Goal: Information Seeking & Learning: Learn about a topic

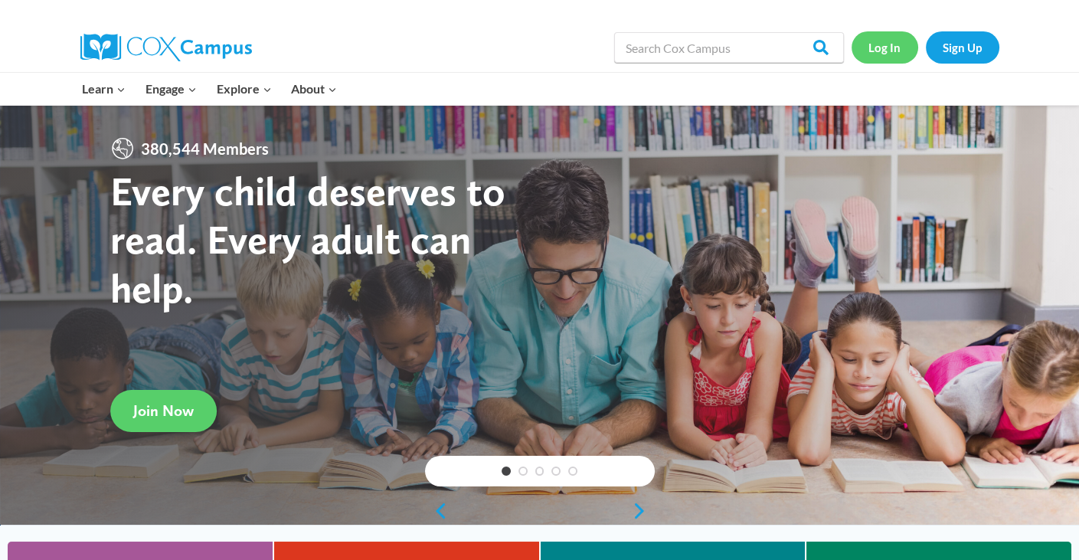
click at [891, 47] on link "Log In" at bounding box center [884, 46] width 67 height 31
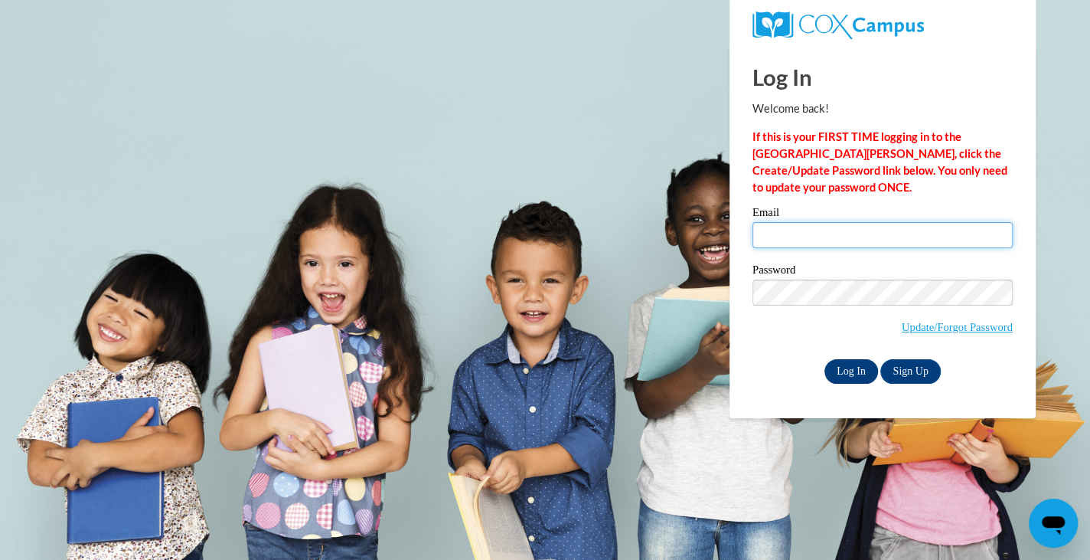
type input "ctadrzak@daltonstate.edu"
click at [842, 365] on input "Log In" at bounding box center [852, 371] width 54 height 25
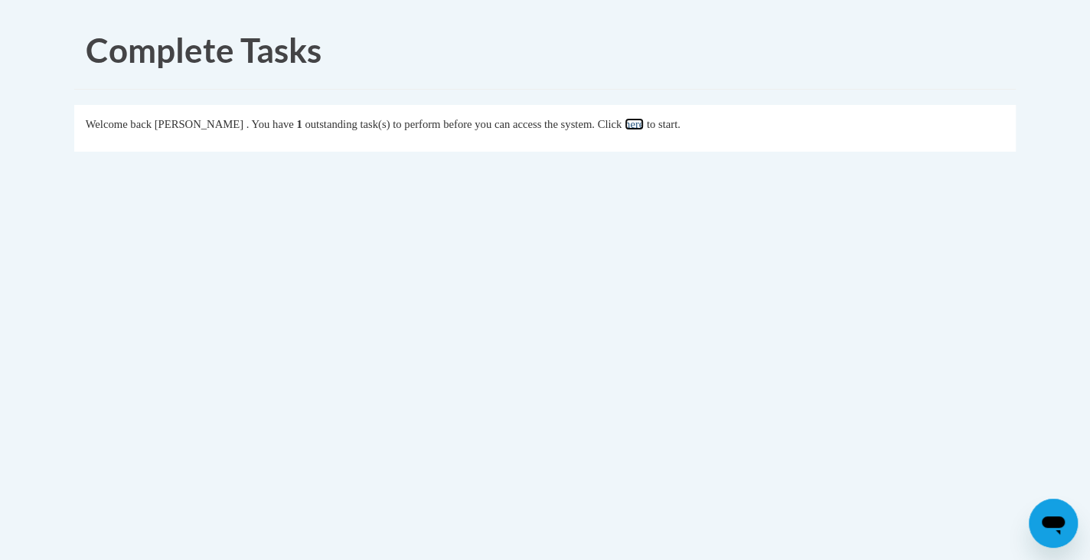
click at [644, 123] on link "here" at bounding box center [634, 124] width 19 height 12
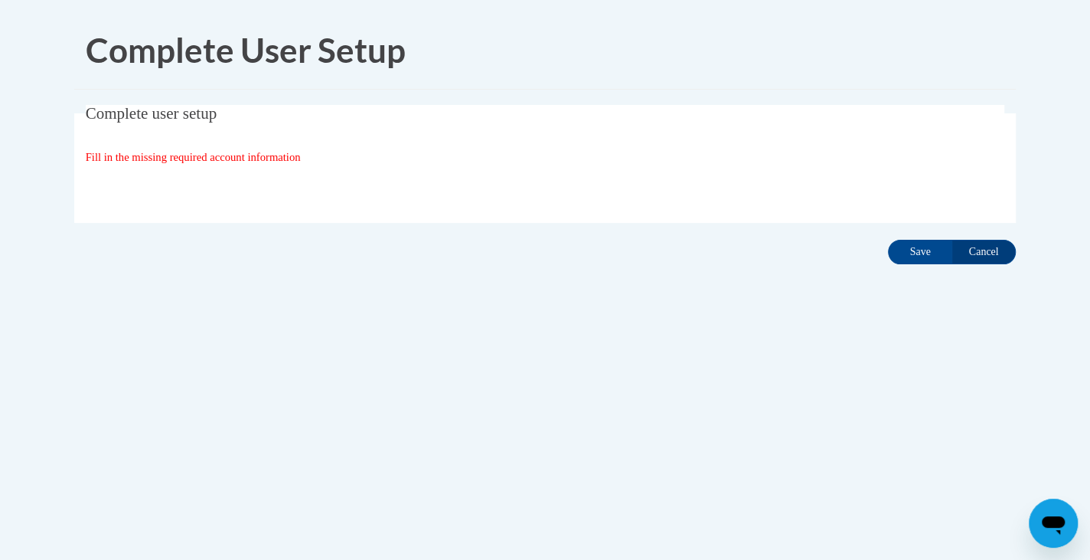
click at [721, 194] on div "Organization State and County | Estado y Condado de la organización Select Stat…" at bounding box center [546, 188] width 920 height 31
click at [930, 255] on input "Save" at bounding box center [920, 252] width 64 height 25
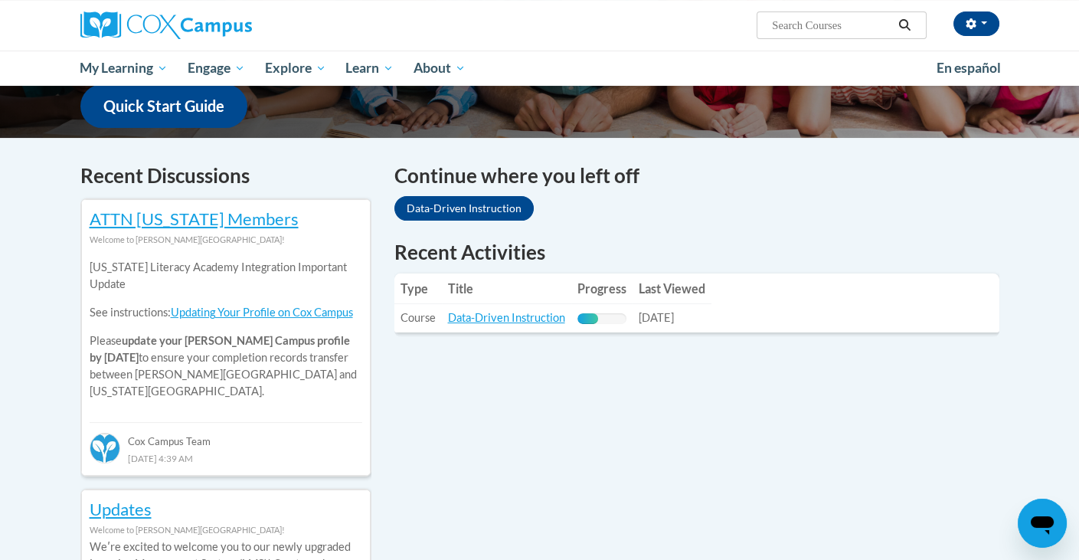
scroll to position [400, 0]
click at [497, 318] on link "Data-Driven Instruction" at bounding box center [506, 317] width 117 height 13
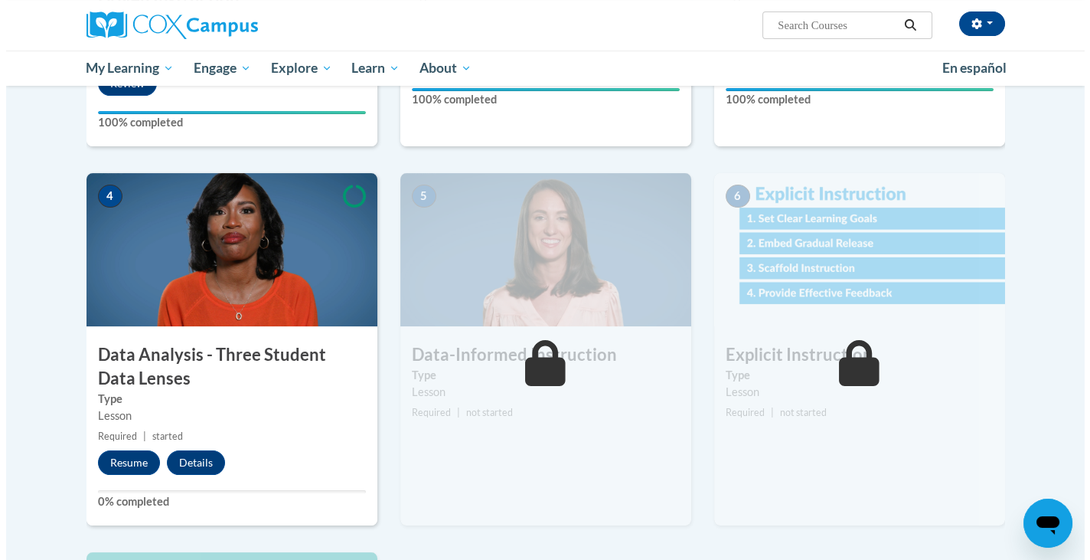
scroll to position [607, 0]
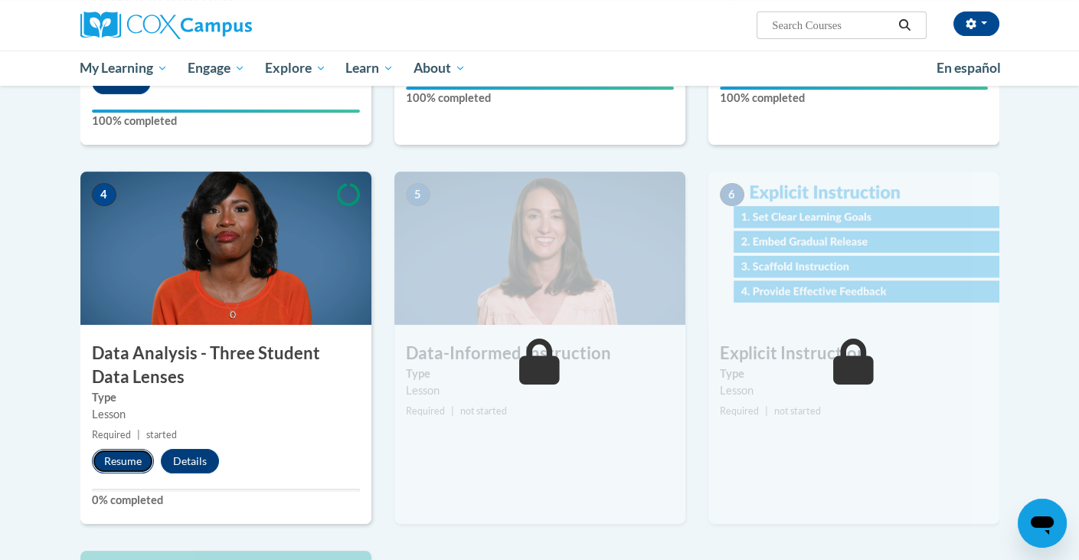
click at [138, 454] on button "Resume" at bounding box center [123, 461] width 62 height 25
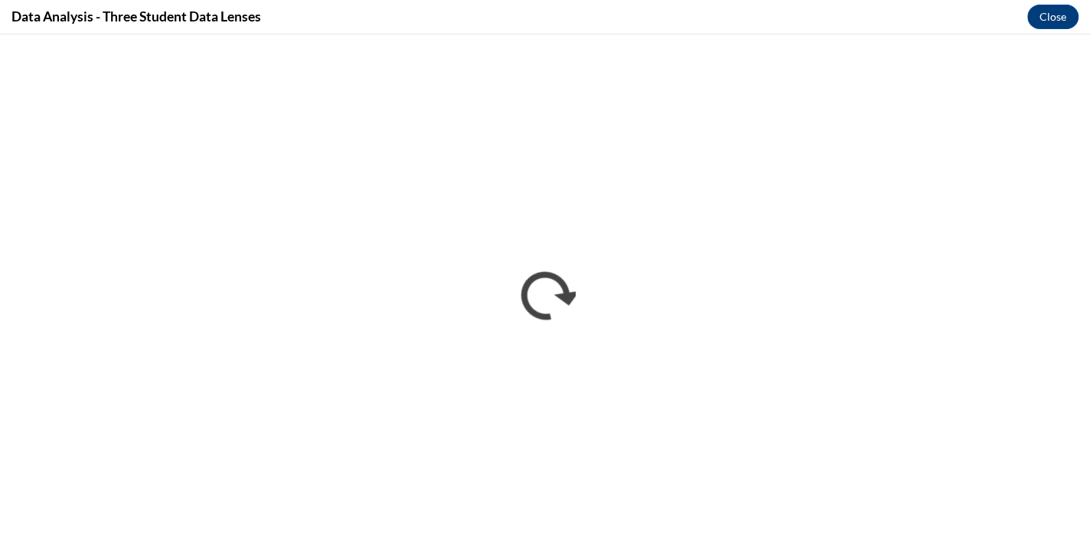
scroll to position [0, 0]
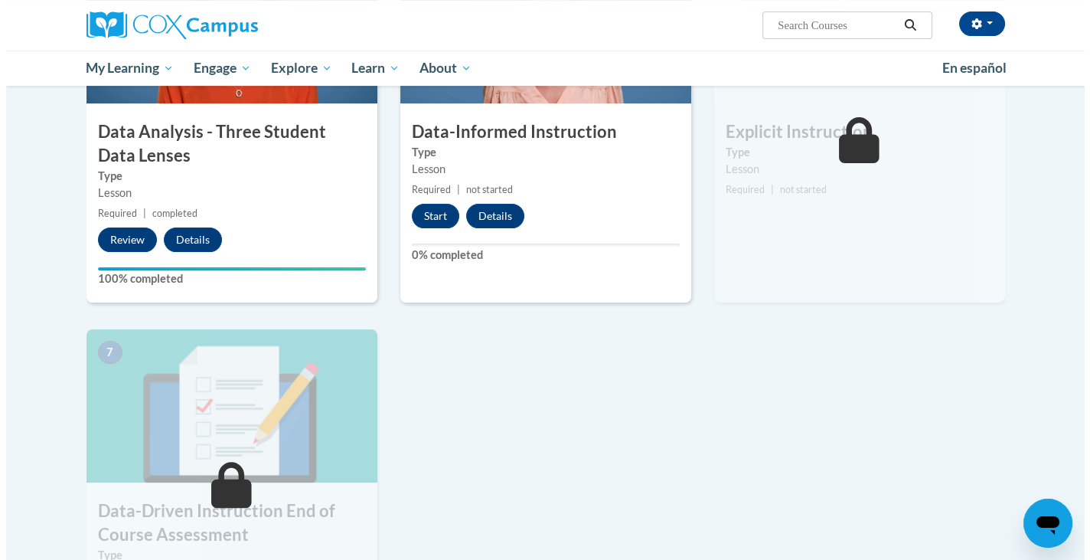
scroll to position [822, 0]
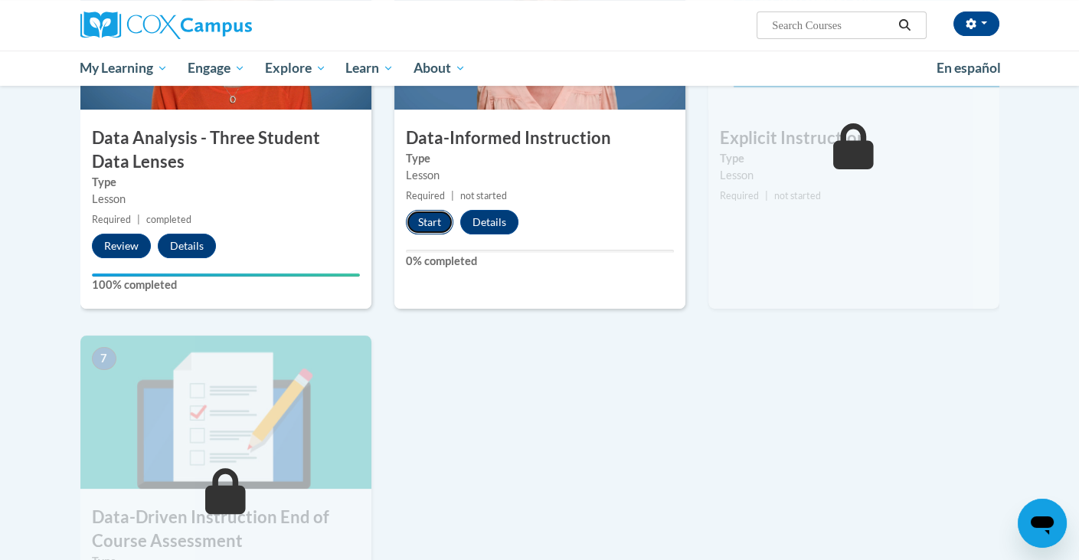
click at [420, 221] on button "Start" at bounding box center [429, 222] width 47 height 25
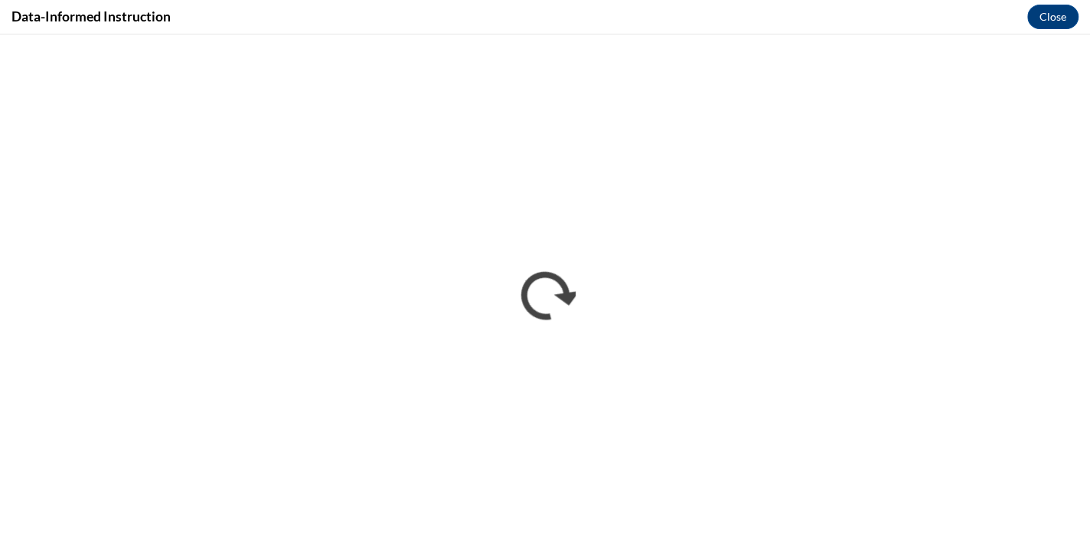
scroll to position [0, 0]
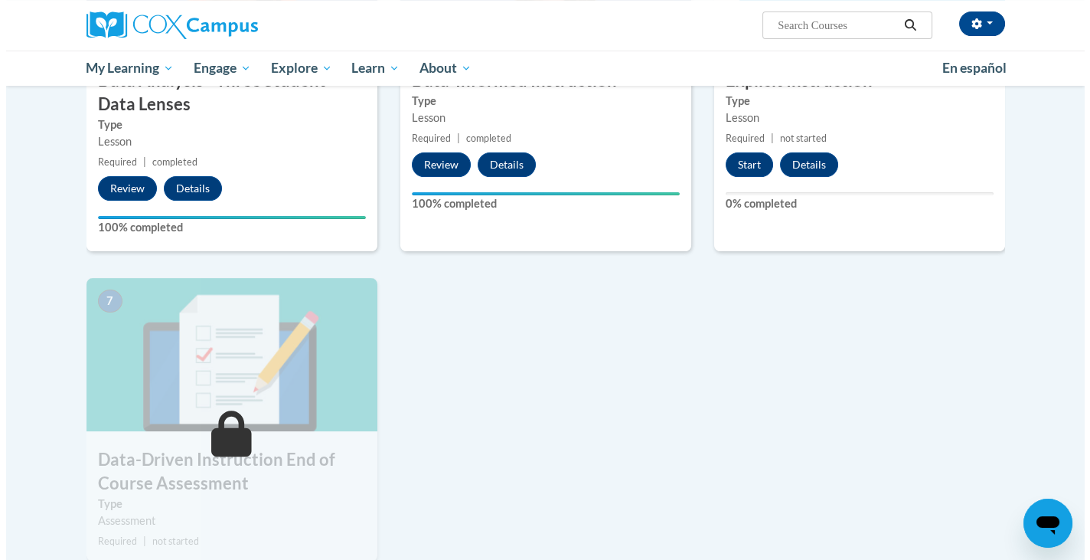
scroll to position [881, 0]
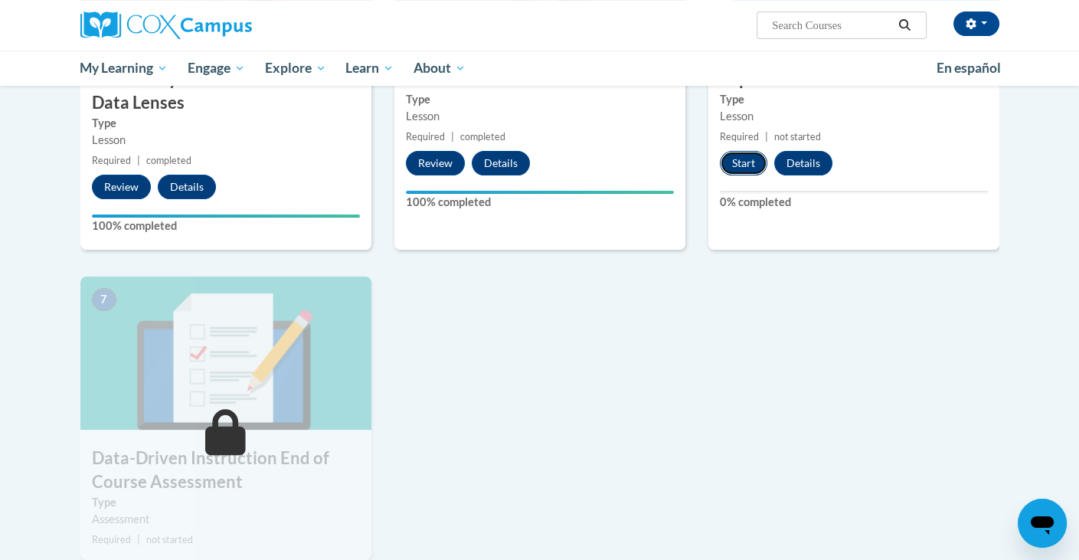
click at [748, 159] on button "Start" at bounding box center [743, 163] width 47 height 25
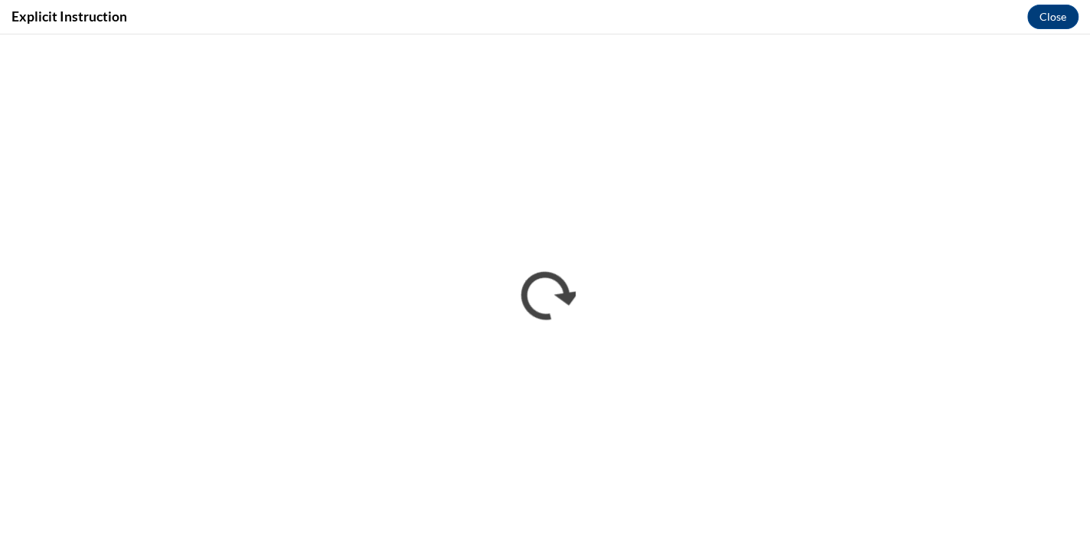
scroll to position [0, 0]
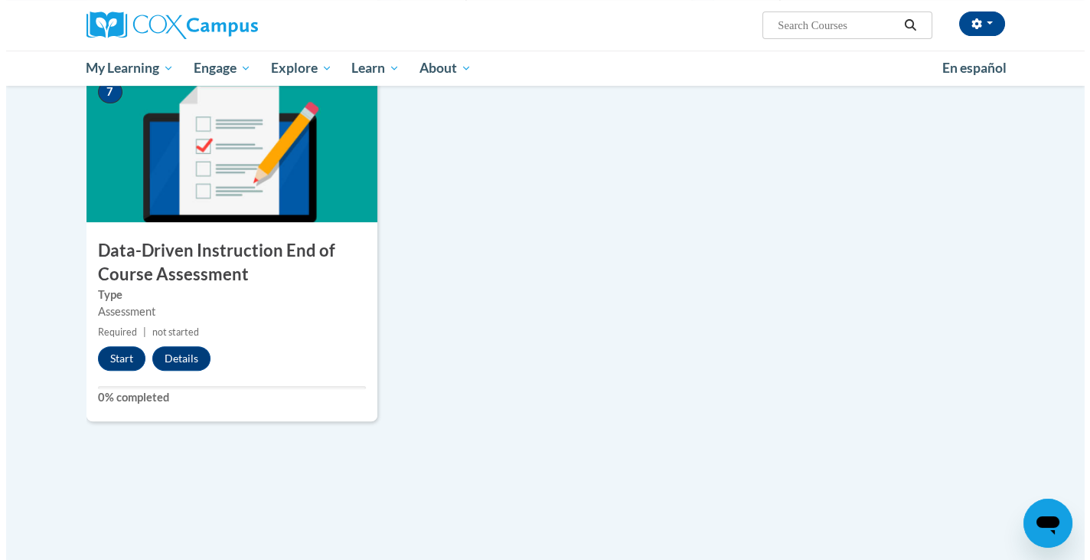
scroll to position [1102, 0]
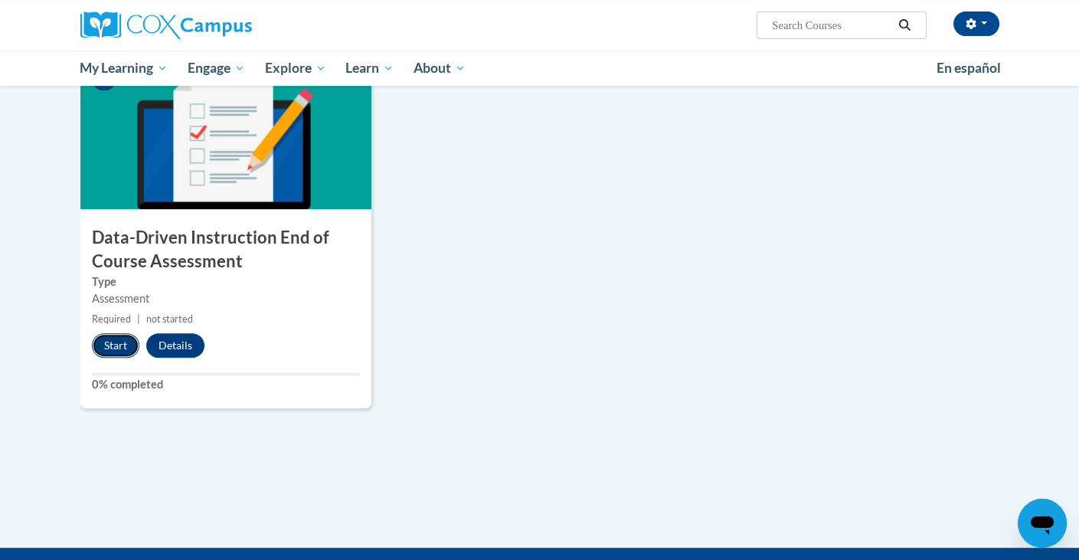
click at [114, 350] on button "Start" at bounding box center [115, 345] width 47 height 25
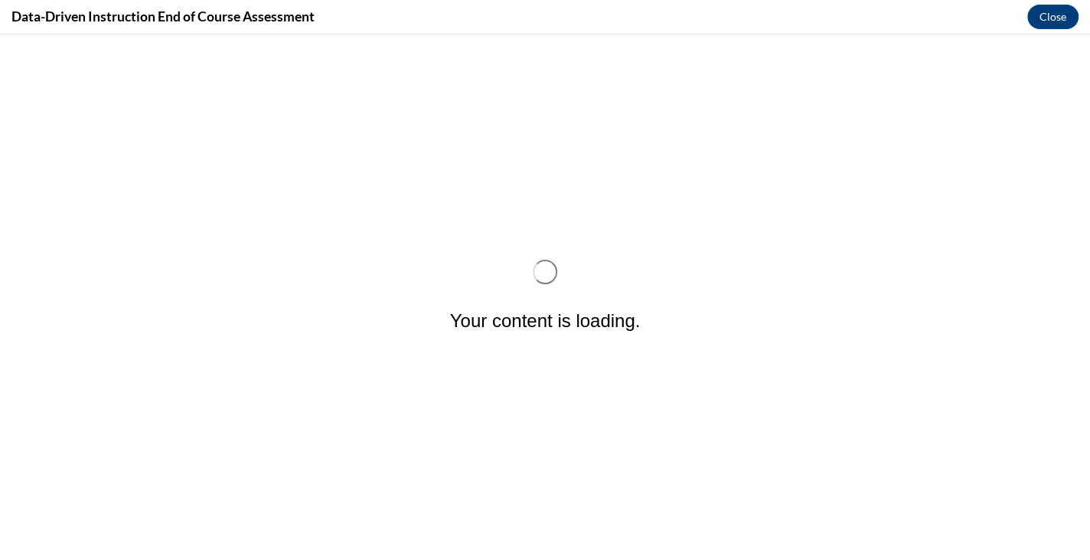
scroll to position [0, 0]
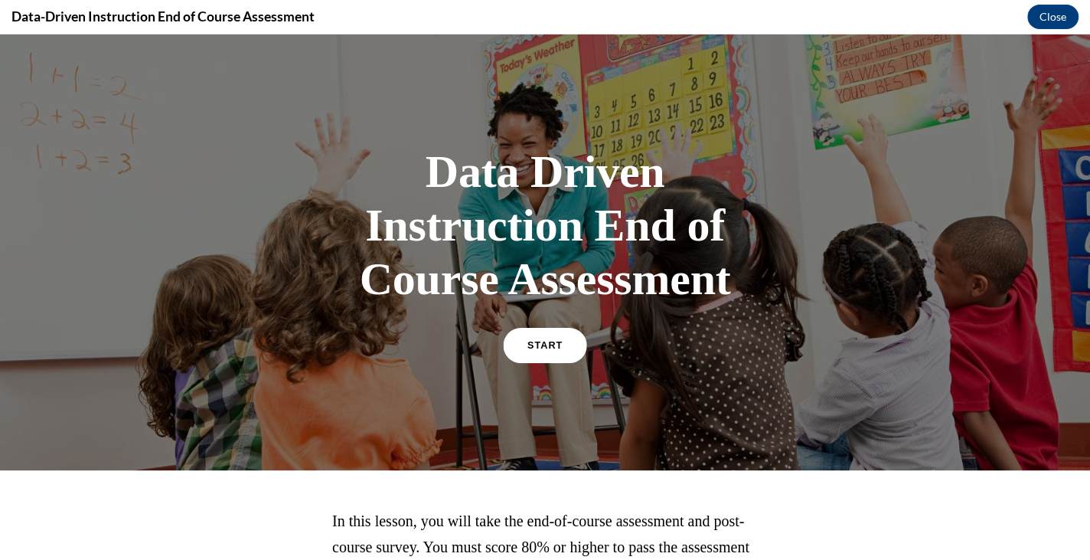
click at [540, 350] on link "START" at bounding box center [544, 345] width 83 height 35
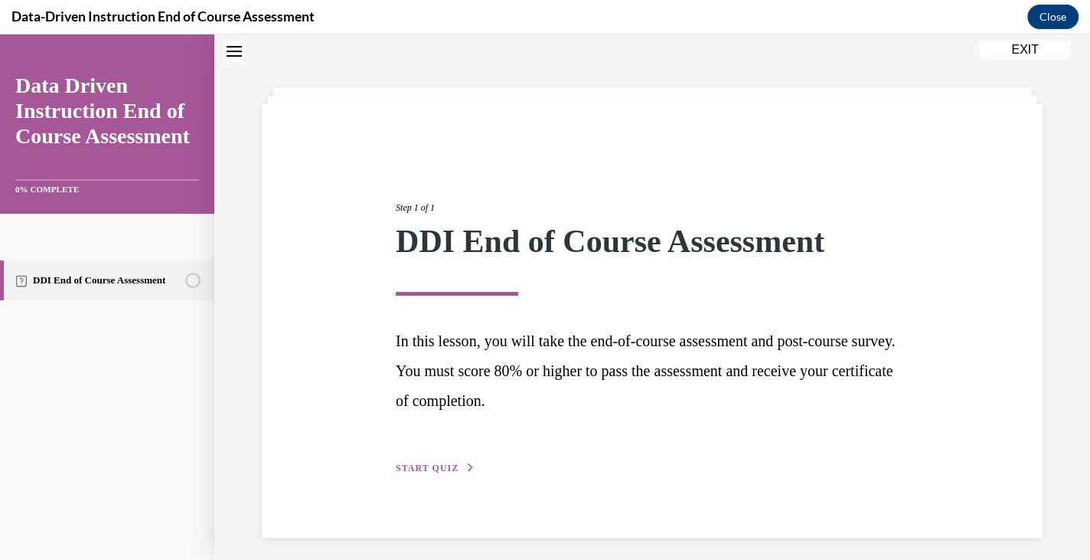
scroll to position [57, 0]
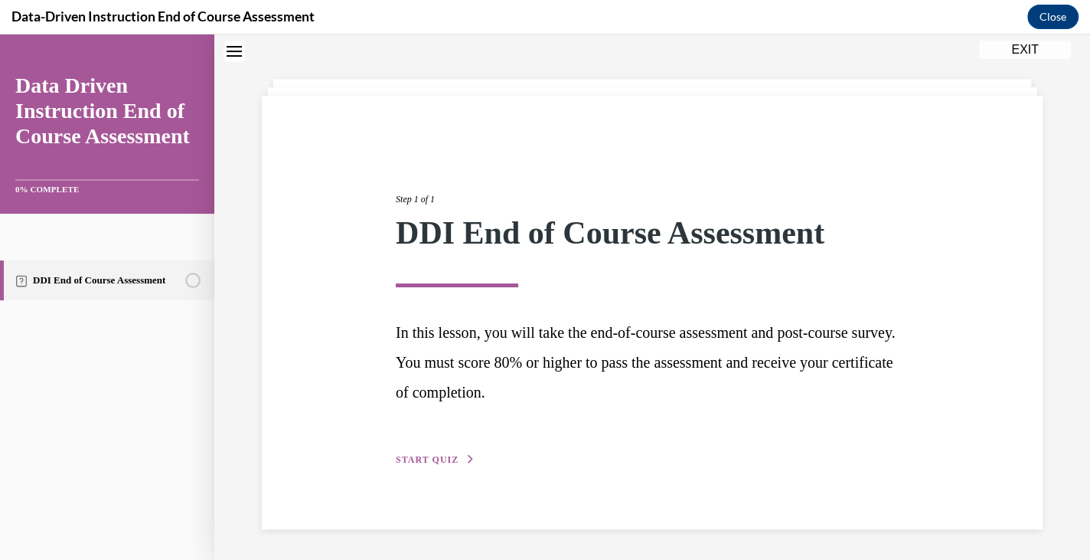
click at [415, 458] on span "START QUIZ" at bounding box center [427, 459] width 63 height 11
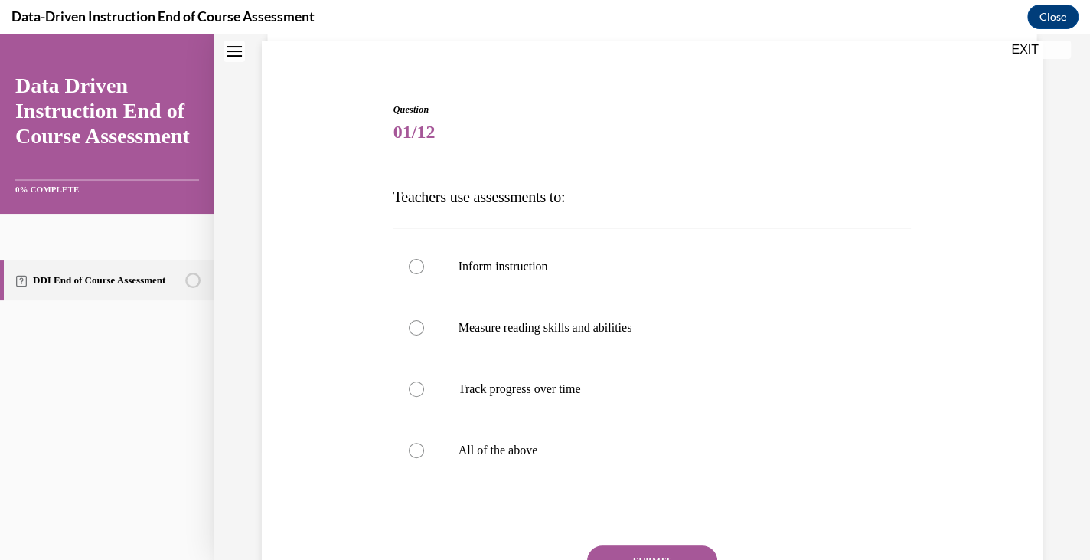
scroll to position [112, 0]
click at [501, 429] on label "All of the above" at bounding box center [653, 448] width 518 height 61
click at [424, 441] on input "All of the above" at bounding box center [416, 448] width 15 height 15
radio input "true"
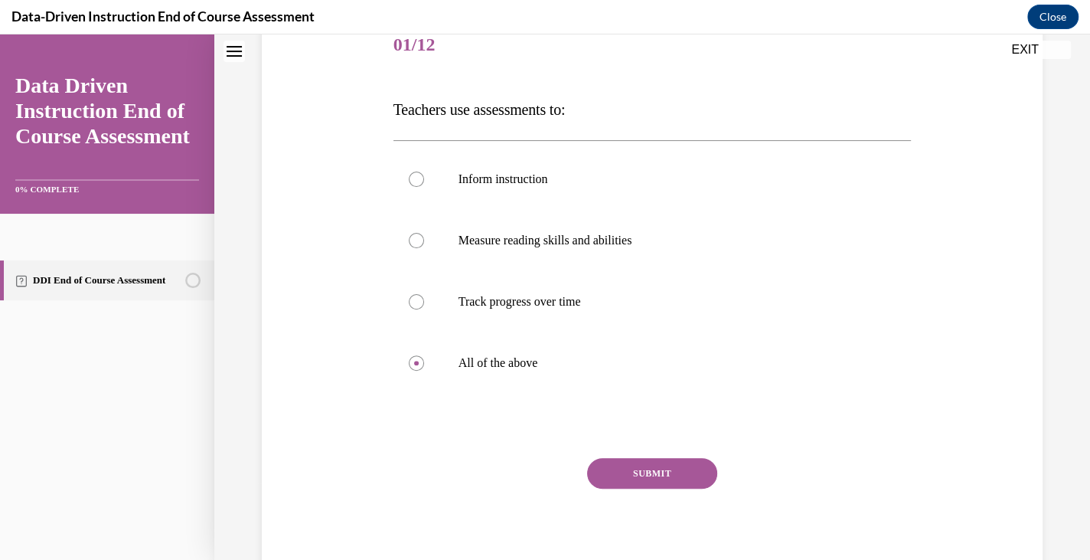
scroll to position [199, 0]
click at [593, 465] on button "SUBMIT" at bounding box center [652, 471] width 130 height 31
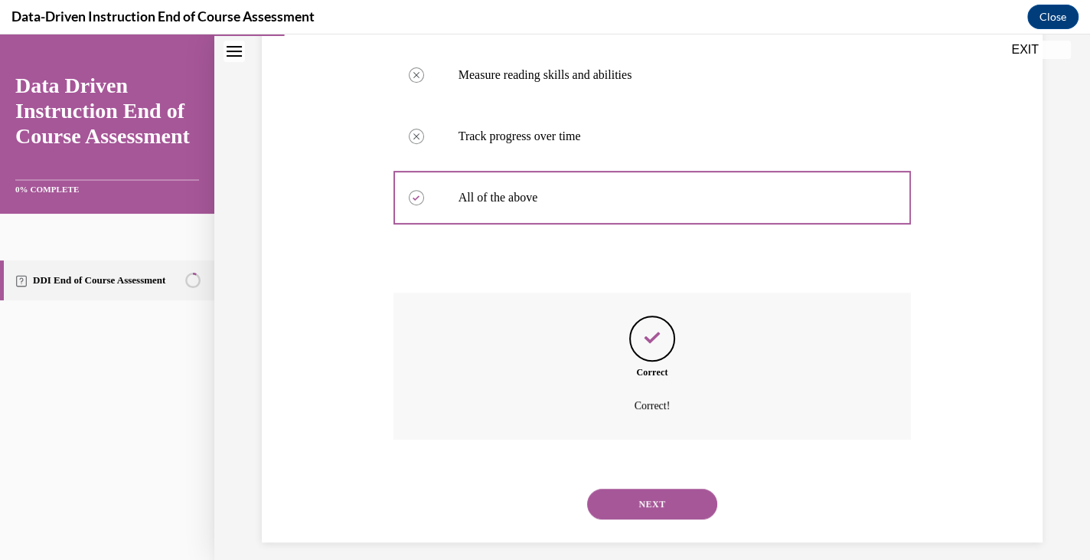
scroll to position [375, 0]
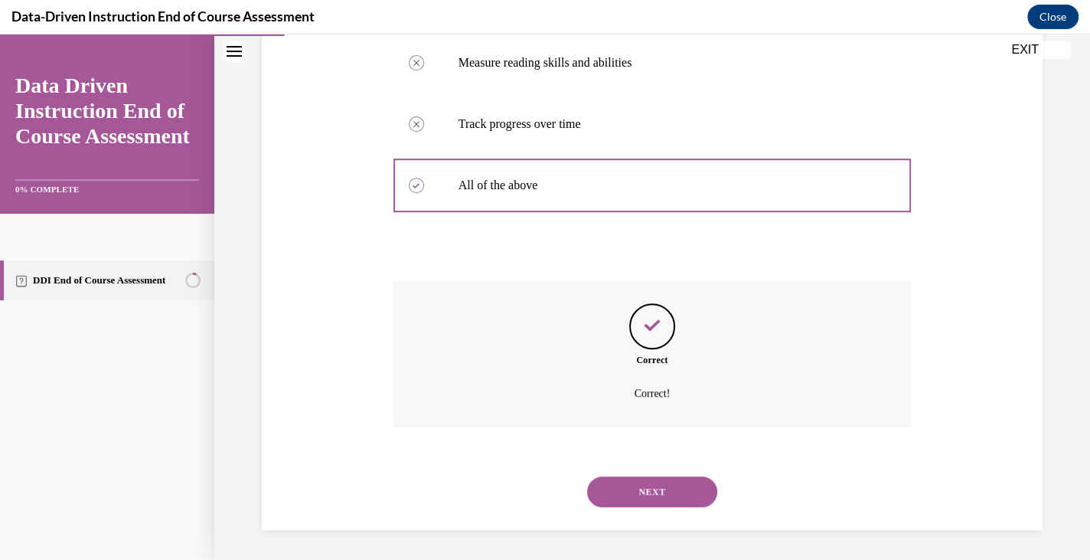
click at [613, 485] on button "NEXT" at bounding box center [652, 491] width 130 height 31
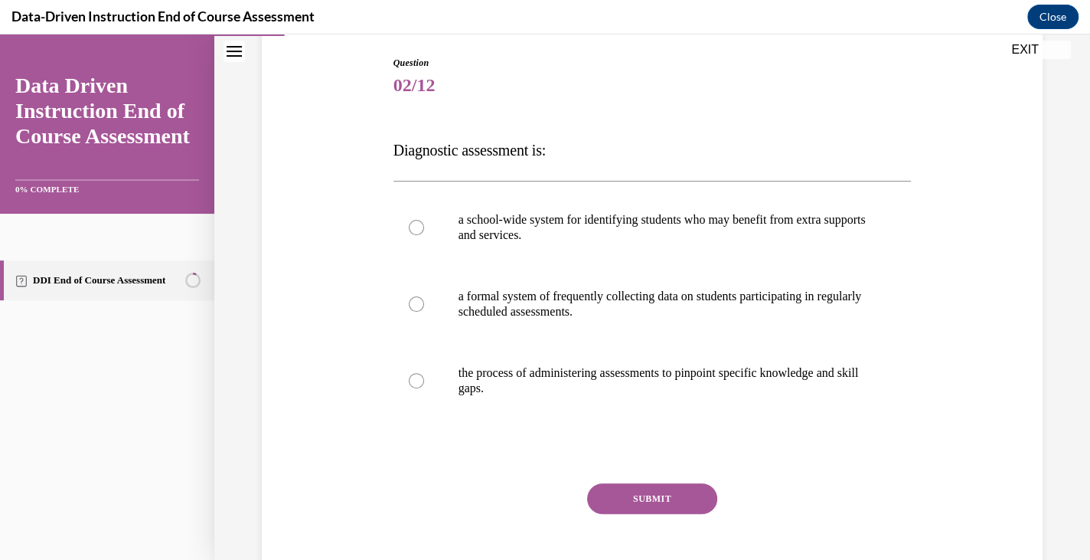
scroll to position [168, 0]
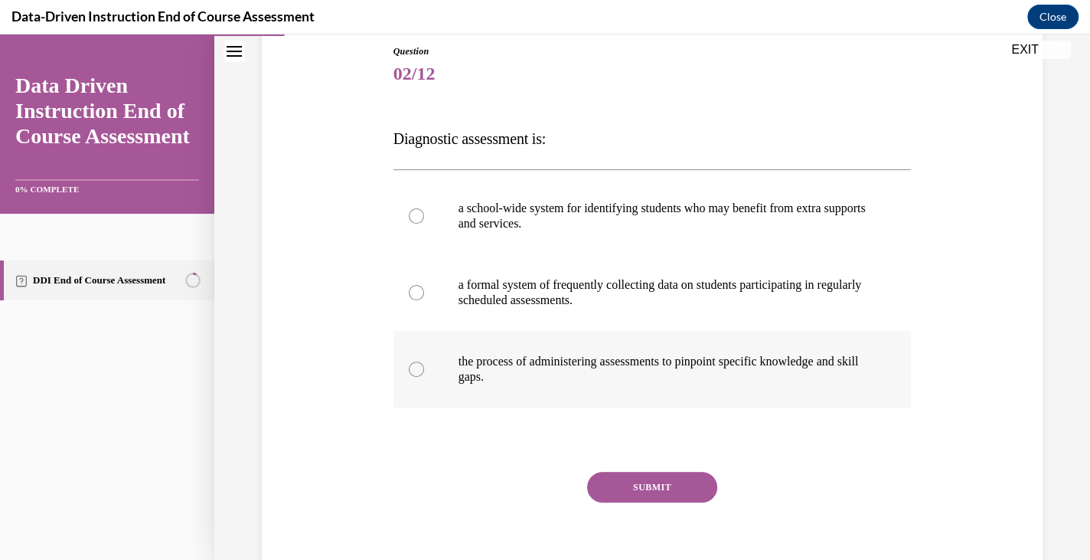
click at [616, 339] on label "the process of administering assessments to pinpoint specific knowledge and ski…" at bounding box center [653, 369] width 518 height 77
click at [424, 361] on input "the process of administering assessments to pinpoint specific knowledge and ski…" at bounding box center [416, 368] width 15 height 15
radio input "true"
drag, startPoint x: 619, startPoint y: 473, endPoint x: 621, endPoint y: 465, distance: 8.7
click at [621, 465] on div "Question 02/12 Diagnostic assessment is: a school-wide system for identifying s…" at bounding box center [653, 320] width 518 height 553
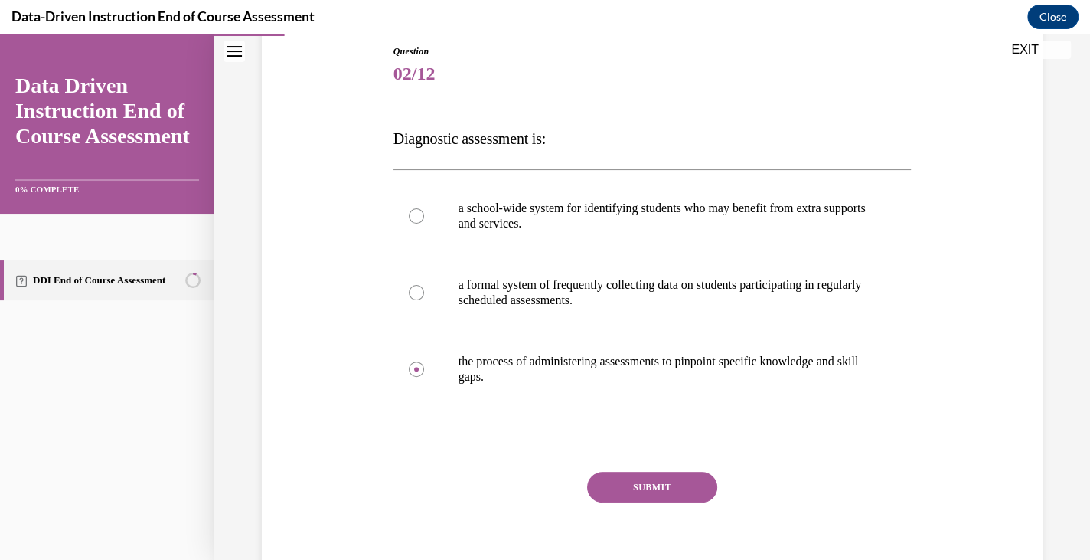
drag, startPoint x: 622, startPoint y: 475, endPoint x: 621, endPoint y: 465, distance: 10.0
click at [621, 465] on div "Question 02/12 Diagnostic assessment is: a school-wide system for identifying s…" at bounding box center [653, 320] width 518 height 553
click at [623, 476] on button "SUBMIT" at bounding box center [652, 487] width 130 height 31
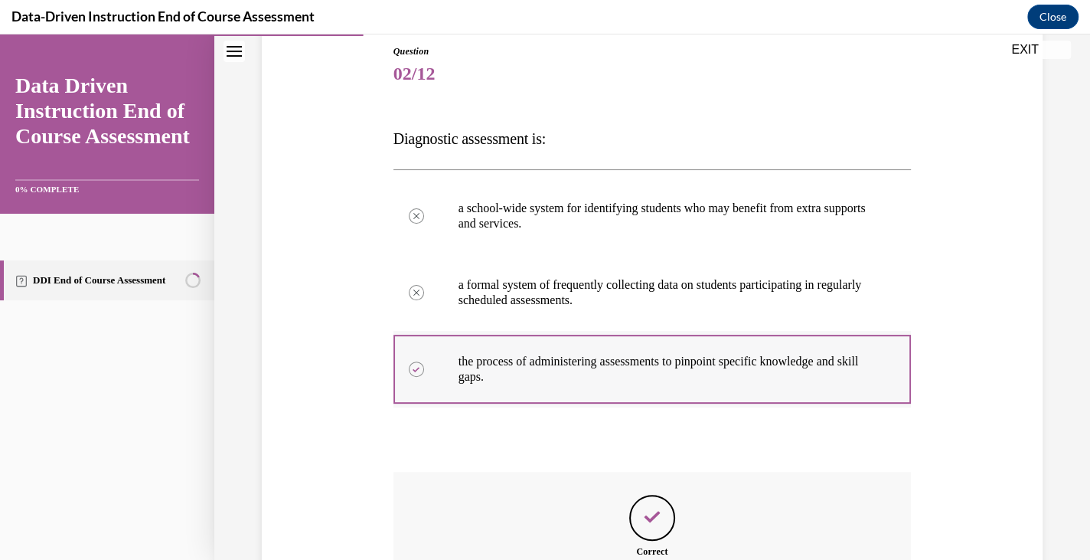
scroll to position [360, 0]
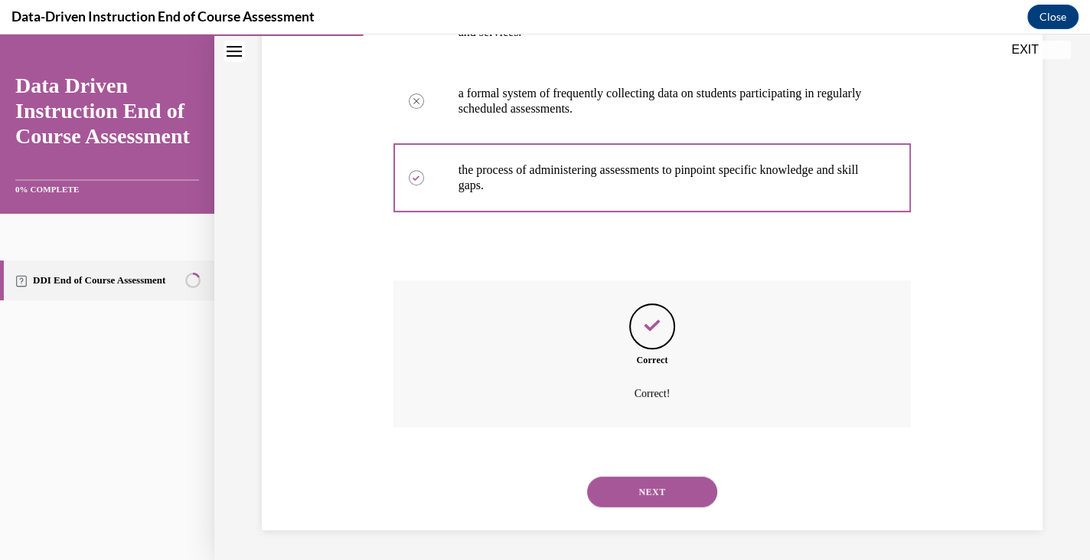
click at [615, 492] on button "NEXT" at bounding box center [652, 491] width 130 height 31
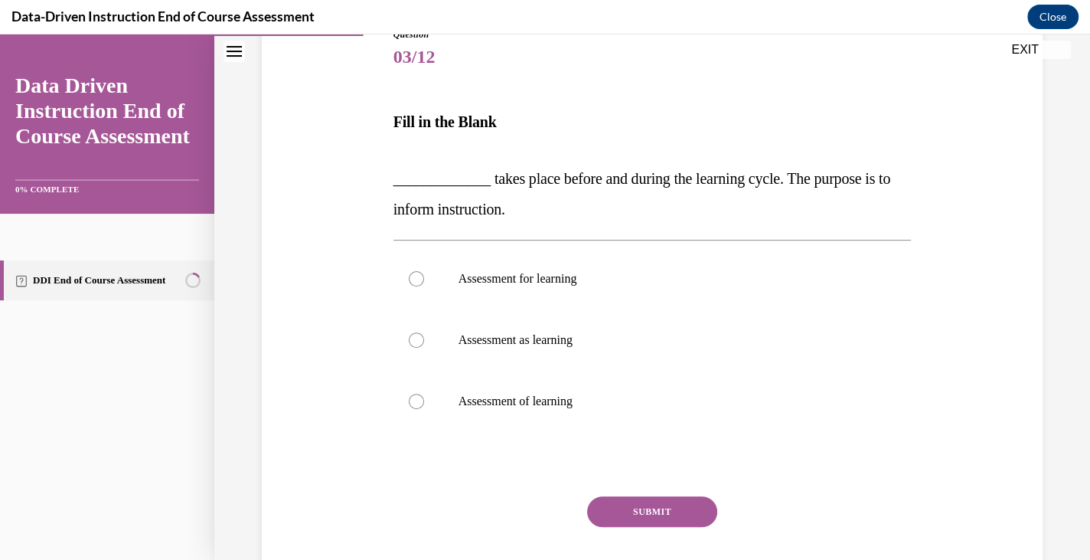
scroll to position [180, 0]
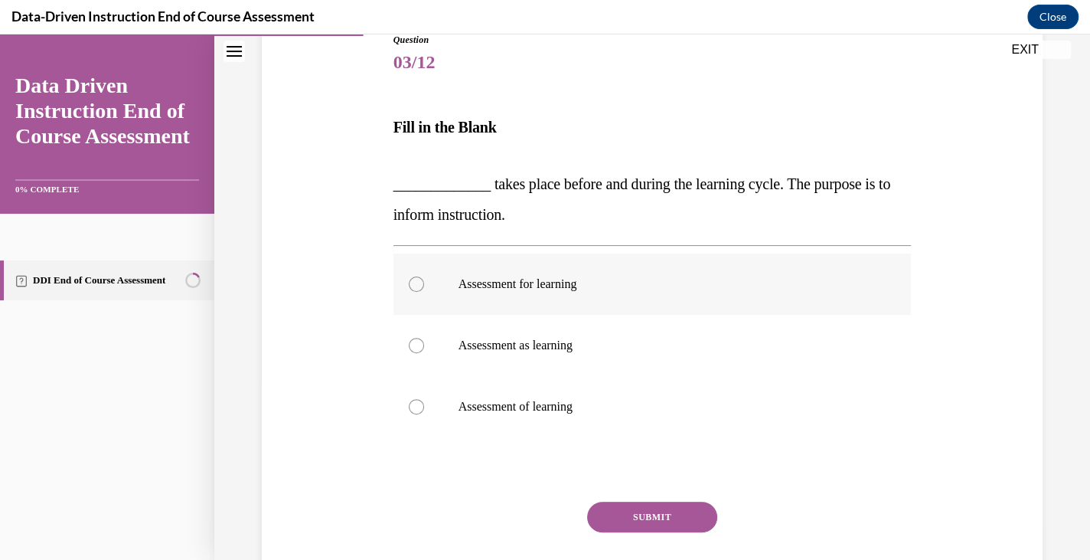
click at [589, 294] on label "Assessment for learning" at bounding box center [653, 283] width 518 height 61
click at [424, 292] on input "Assessment for learning" at bounding box center [416, 283] width 15 height 15
radio input "true"
drag, startPoint x: 609, startPoint y: 508, endPoint x: 610, endPoint y: 500, distance: 8.6
click at [610, 500] on div "Question 03/12 Fill in the Blank _____________ takes place before and during th…" at bounding box center [653, 330] width 518 height 594
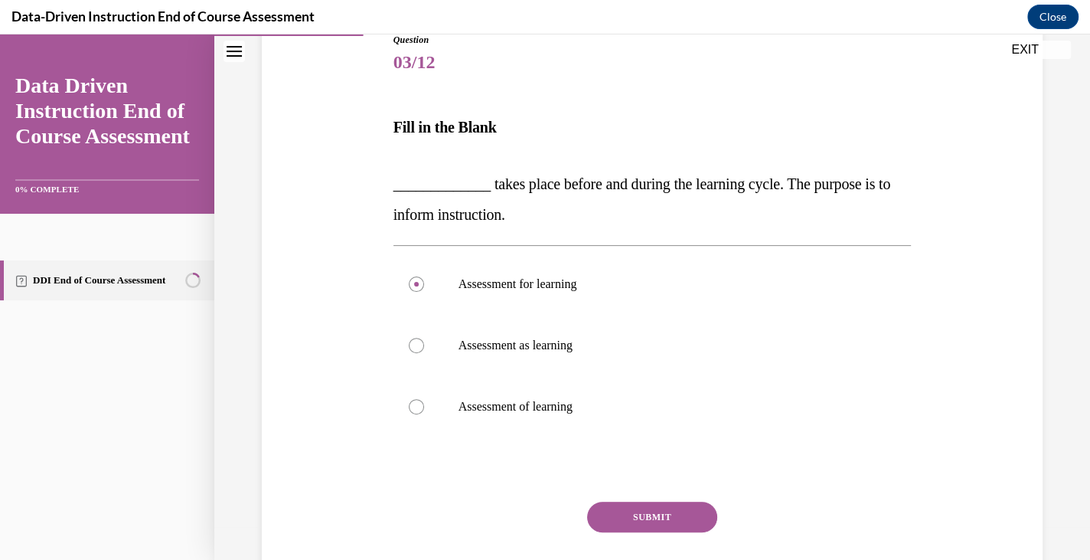
click at [610, 502] on button "SUBMIT" at bounding box center [652, 517] width 130 height 31
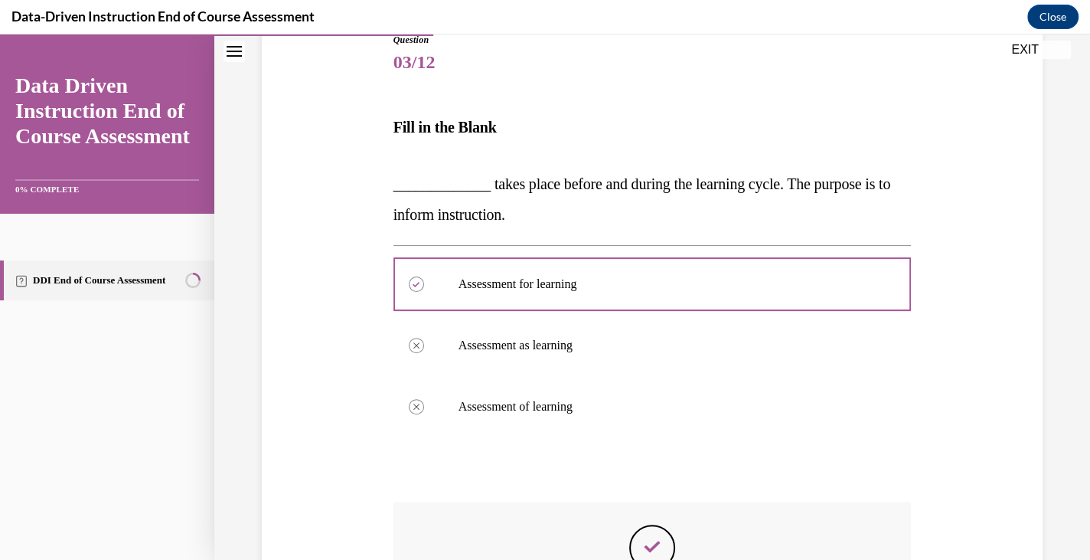
scroll to position [401, 0]
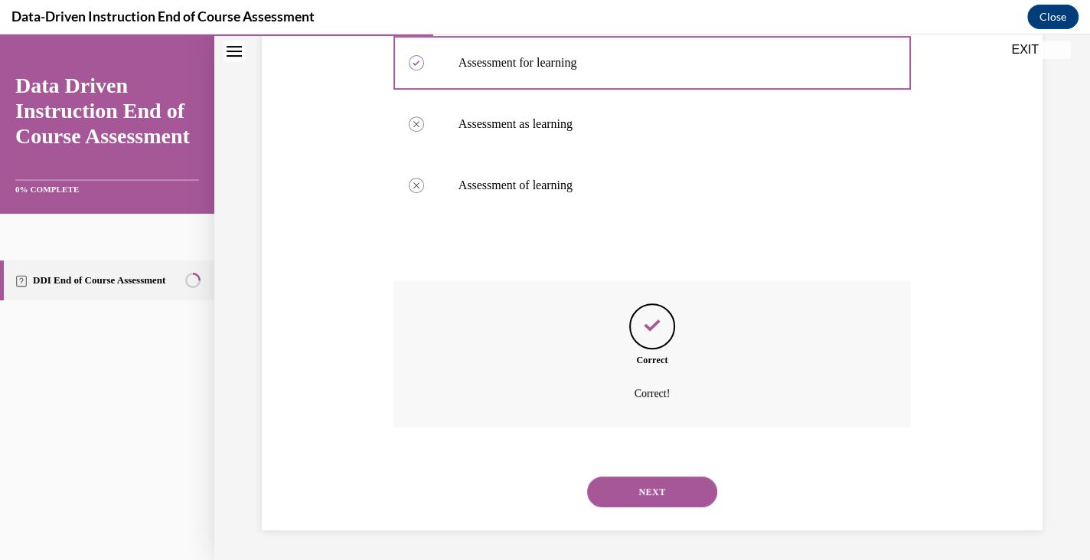
click at [614, 489] on button "NEXT" at bounding box center [652, 491] width 130 height 31
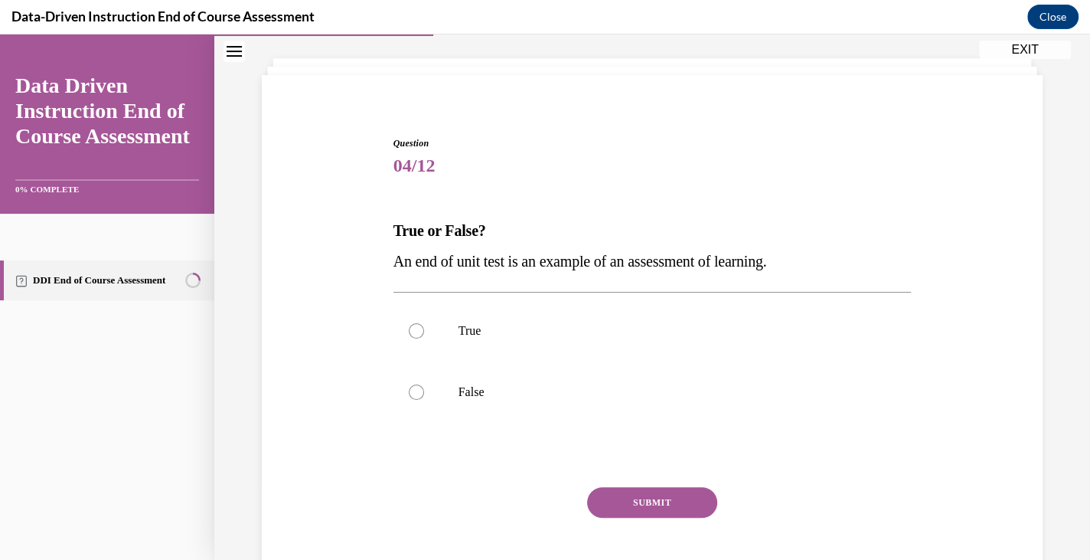
scroll to position [67, 0]
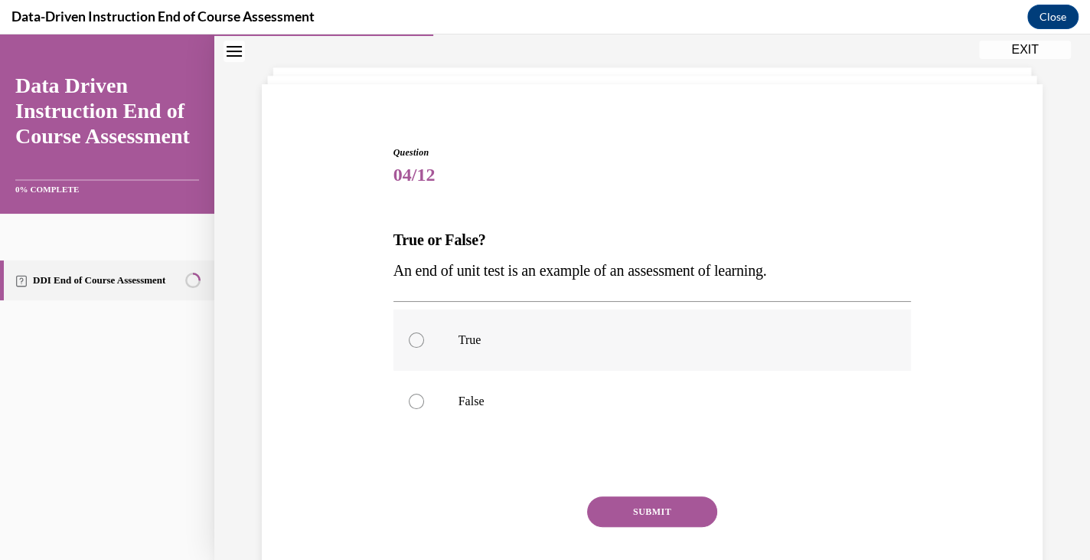
click at [455, 350] on label "True" at bounding box center [653, 339] width 518 height 61
click at [424, 348] on input "True" at bounding box center [416, 339] width 15 height 15
radio input "true"
click at [610, 504] on button "SUBMIT" at bounding box center [652, 511] width 130 height 31
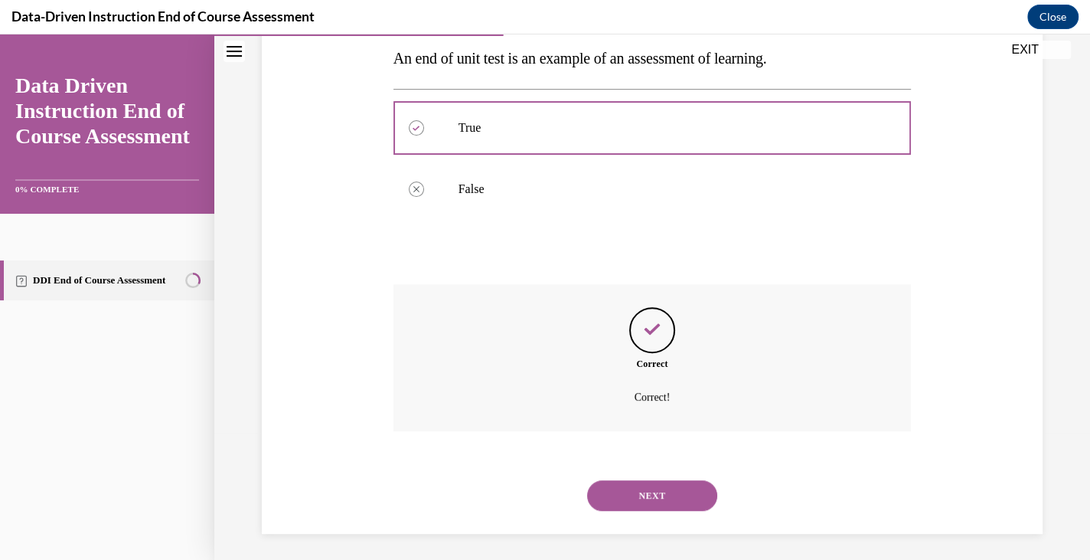
scroll to position [283, 0]
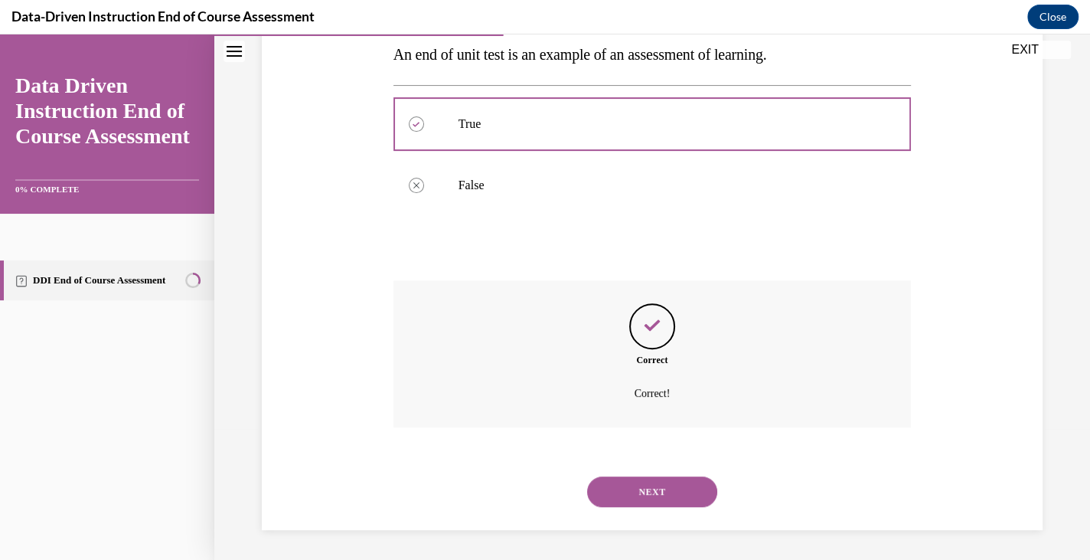
click at [598, 495] on button "NEXT" at bounding box center [652, 491] width 130 height 31
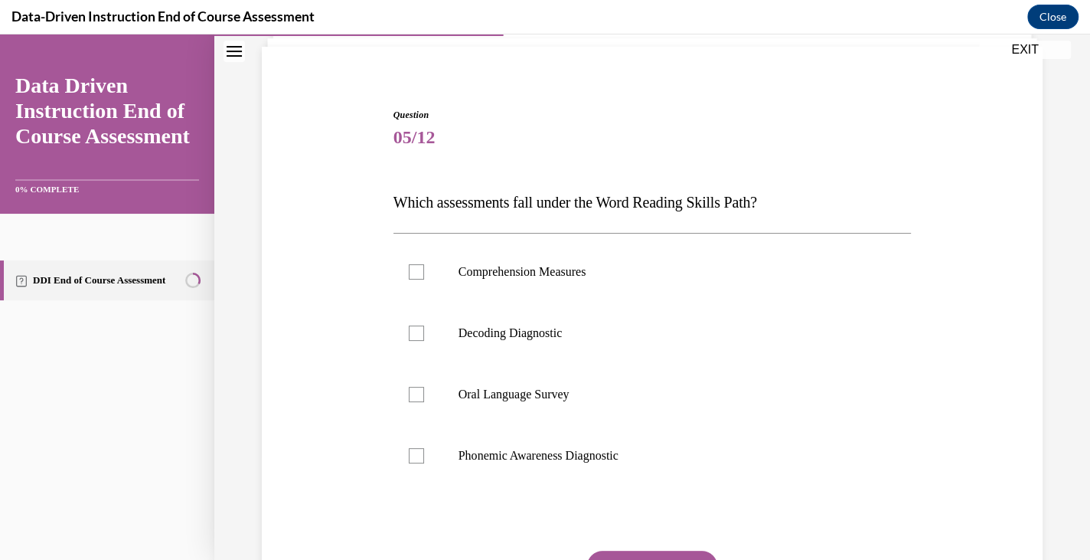
scroll to position [123, 0]
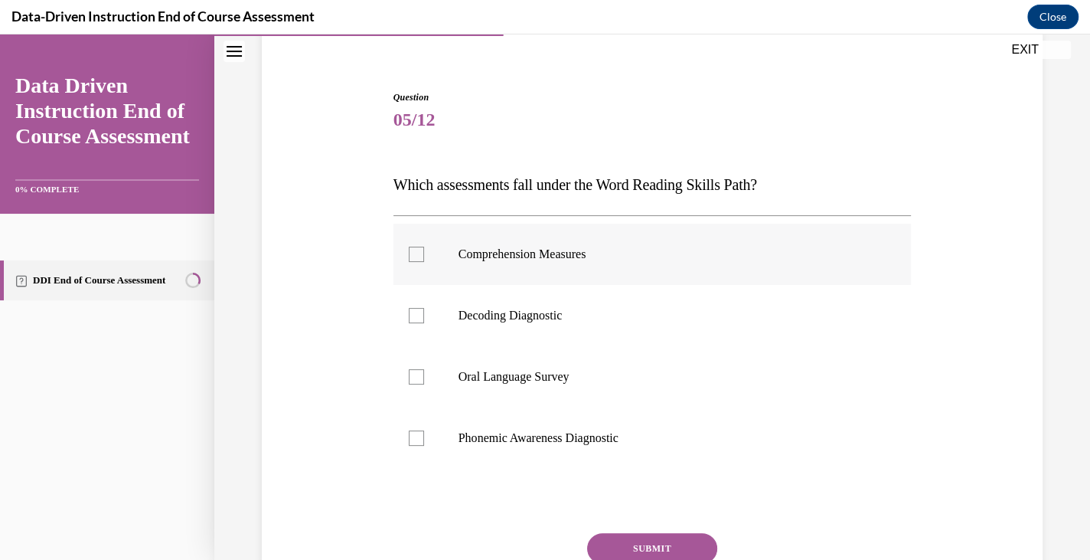
click at [542, 255] on p "Comprehension Measures" at bounding box center [666, 254] width 415 height 15
click at [424, 255] on input "Comprehension Measures" at bounding box center [416, 254] width 15 height 15
checkbox input "true"
click at [516, 429] on label "Phonemic Awareness Diagnostic" at bounding box center [653, 437] width 518 height 61
click at [424, 430] on input "Phonemic Awareness Diagnostic" at bounding box center [416, 437] width 15 height 15
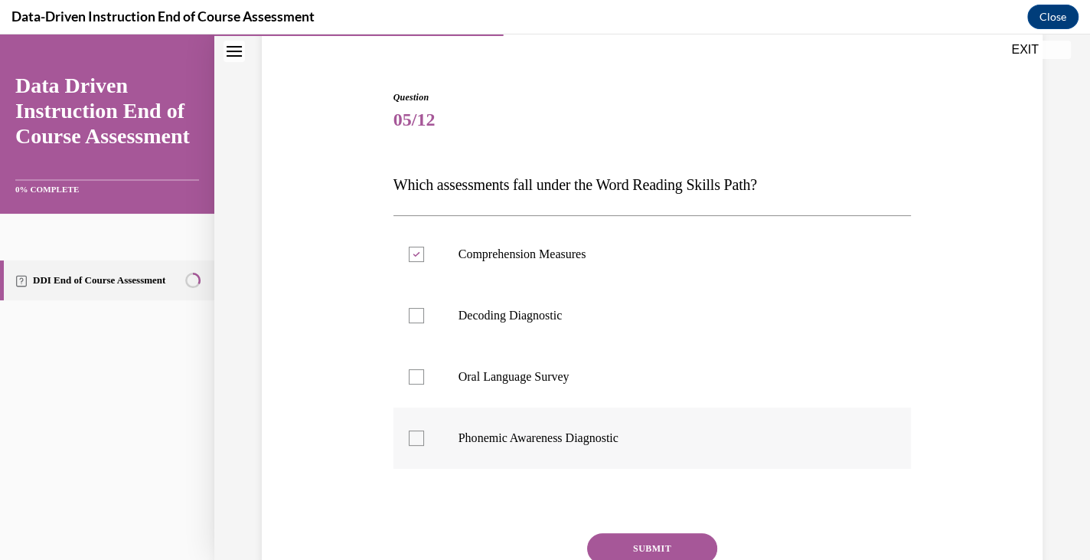
checkbox input "true"
click at [514, 318] on p "Decoding Diagnostic" at bounding box center [666, 315] width 415 height 15
click at [424, 318] on input "Decoding Diagnostic" at bounding box center [416, 315] width 15 height 15
checkbox input "true"
click at [653, 540] on button "SUBMIT" at bounding box center [652, 548] width 130 height 31
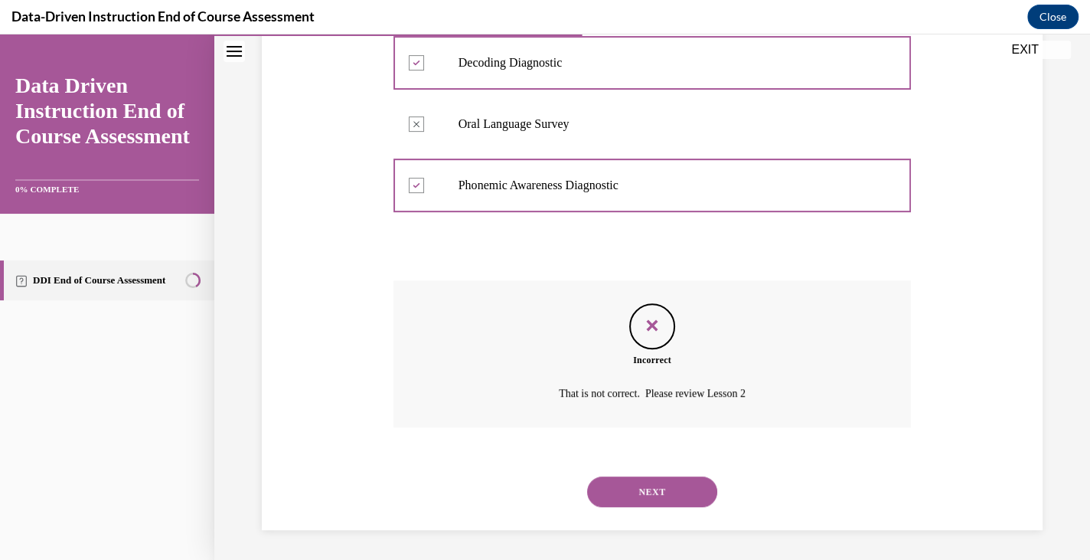
click at [636, 486] on button "NEXT" at bounding box center [652, 491] width 130 height 31
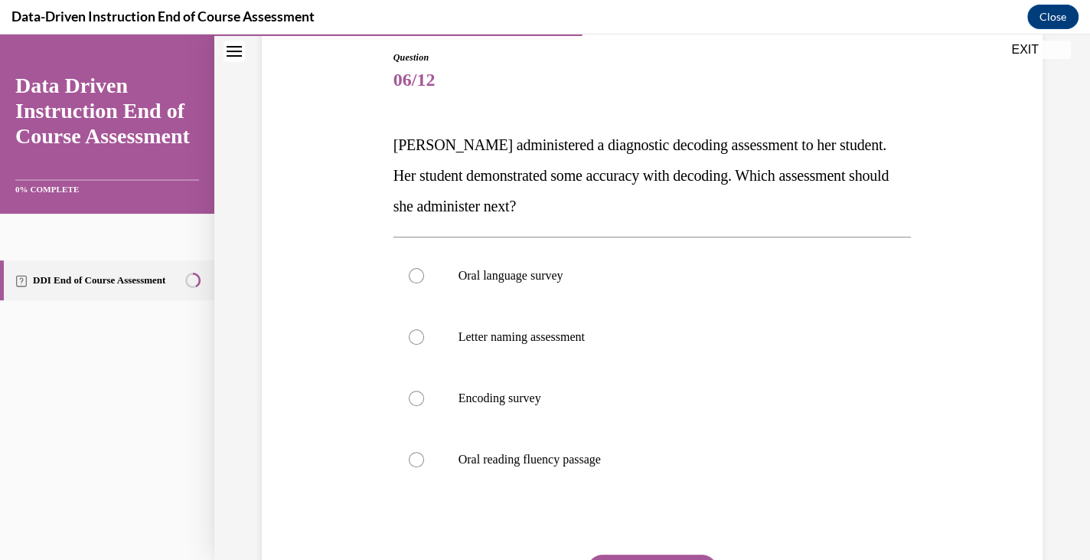
scroll to position [162, 0]
click at [575, 443] on label "Oral reading fluency passage" at bounding box center [653, 460] width 518 height 61
click at [424, 453] on input "Oral reading fluency passage" at bounding box center [416, 460] width 15 height 15
radio input "true"
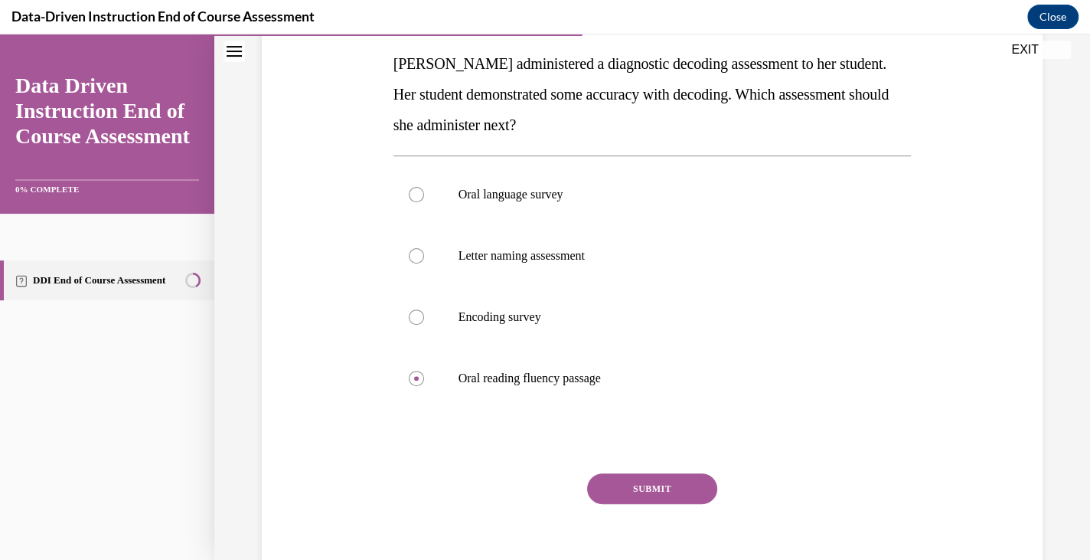
scroll to position [247, 0]
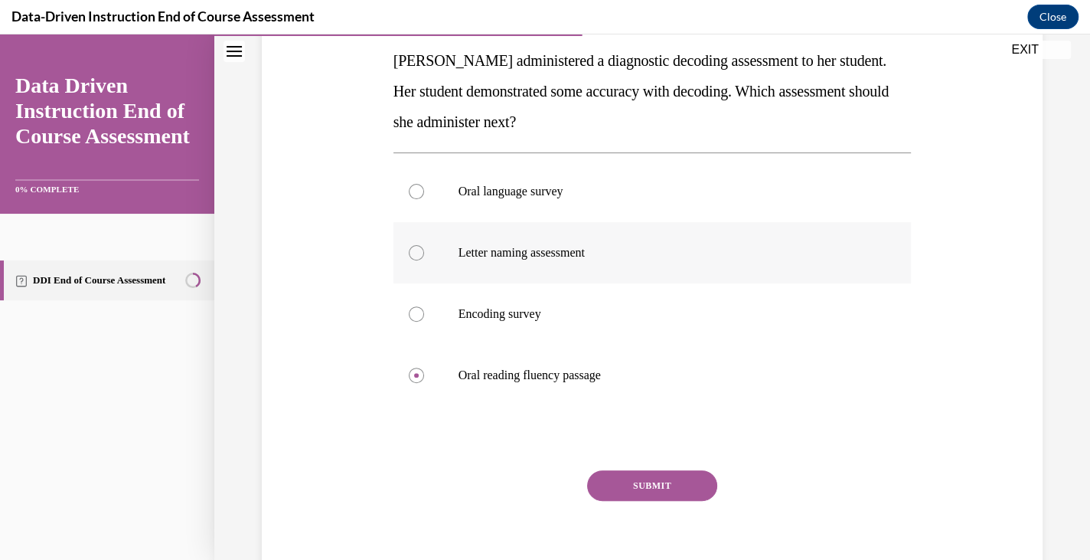
click at [580, 263] on label "Letter naming assessment" at bounding box center [653, 252] width 518 height 61
click at [424, 260] on input "Letter naming assessment" at bounding box center [416, 252] width 15 height 15
radio input "true"
click at [652, 482] on button "SUBMIT" at bounding box center [652, 485] width 130 height 31
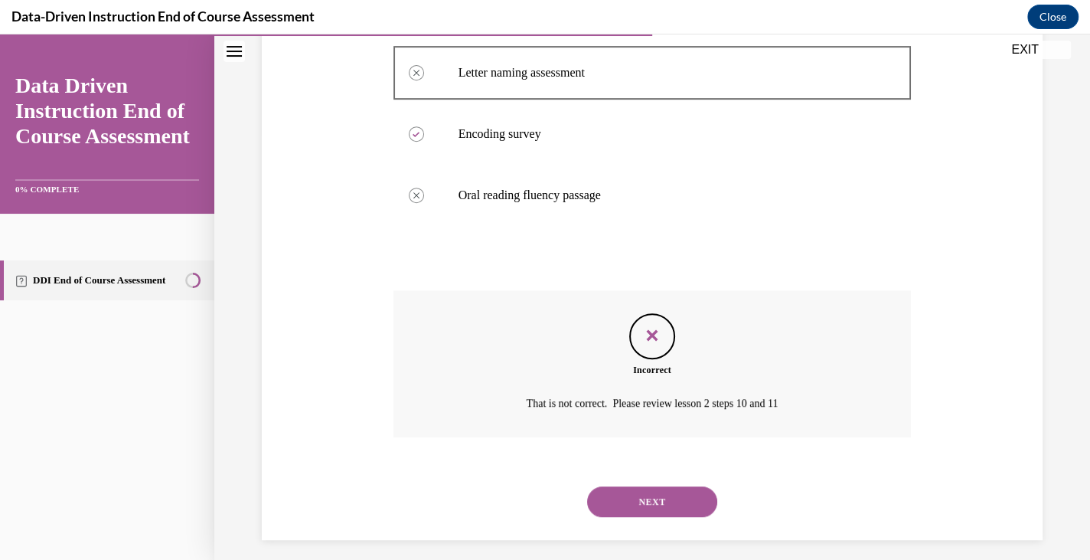
click at [650, 489] on button "NEXT" at bounding box center [652, 501] width 130 height 31
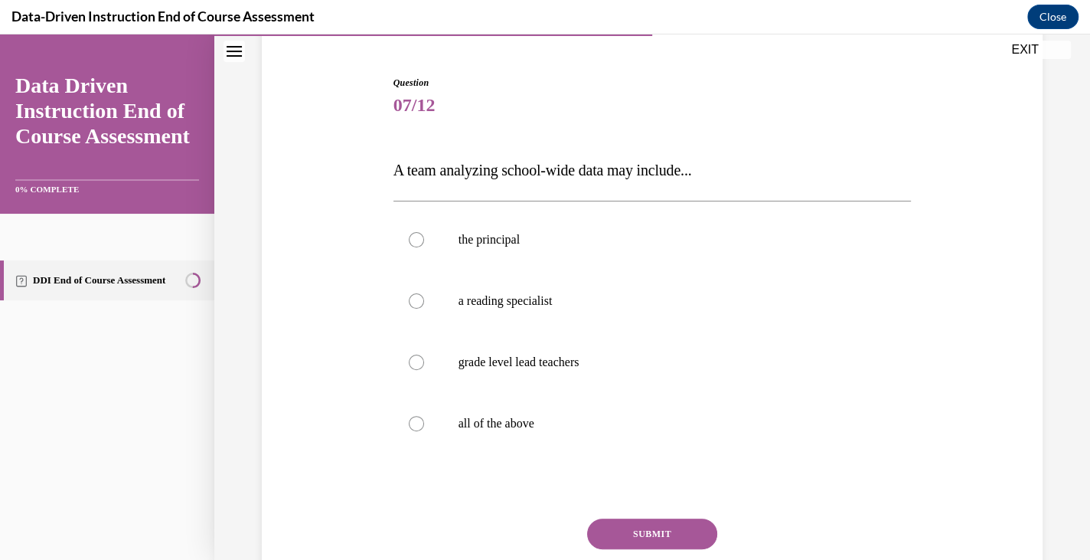
scroll to position [138, 0]
click at [498, 410] on label "all of the above" at bounding box center [653, 422] width 518 height 61
click at [424, 415] on input "all of the above" at bounding box center [416, 422] width 15 height 15
radio input "true"
click at [618, 529] on button "SUBMIT" at bounding box center [652, 533] width 130 height 31
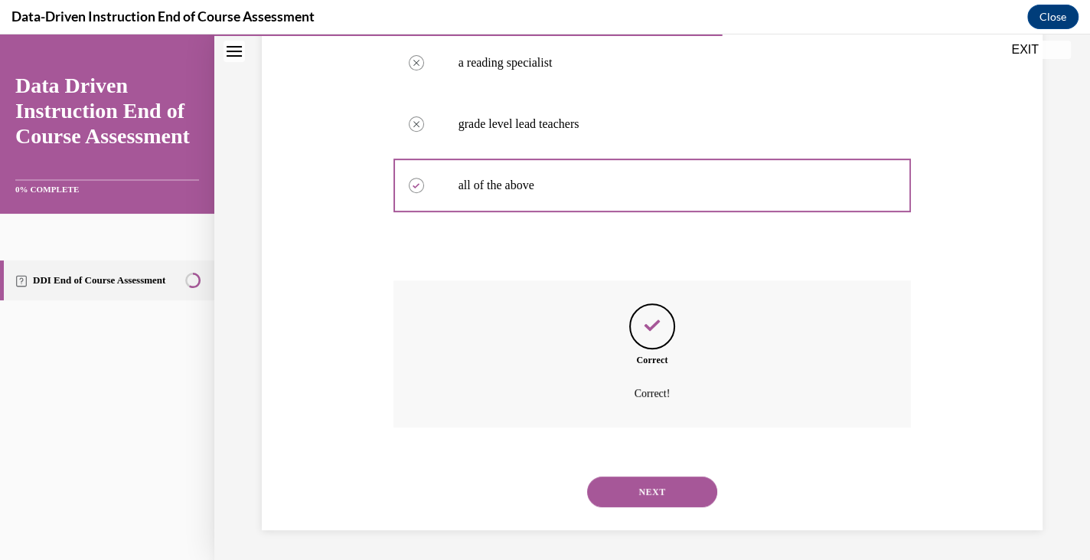
click at [597, 498] on button "NEXT" at bounding box center [652, 491] width 130 height 31
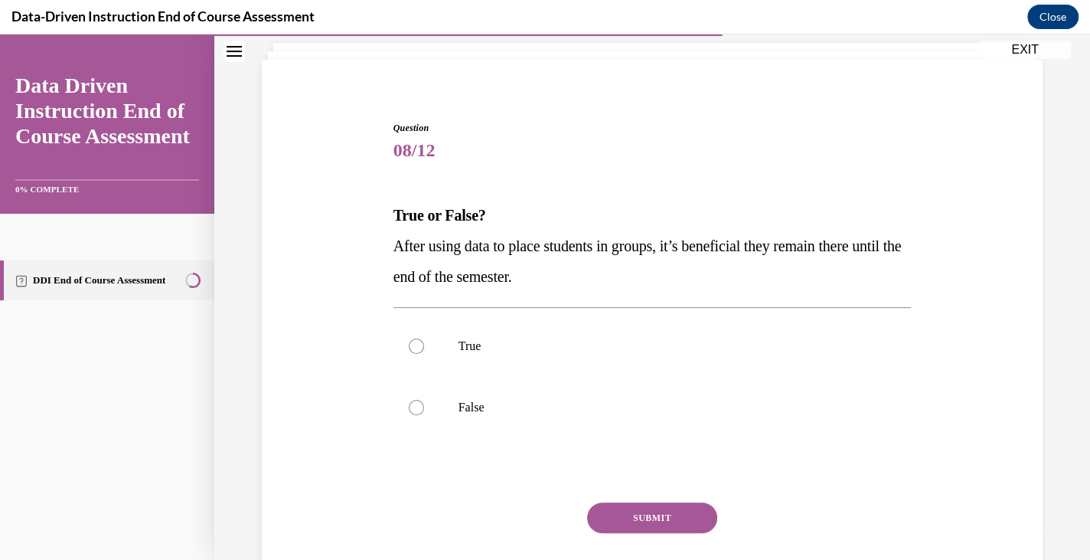
scroll to position [107, 0]
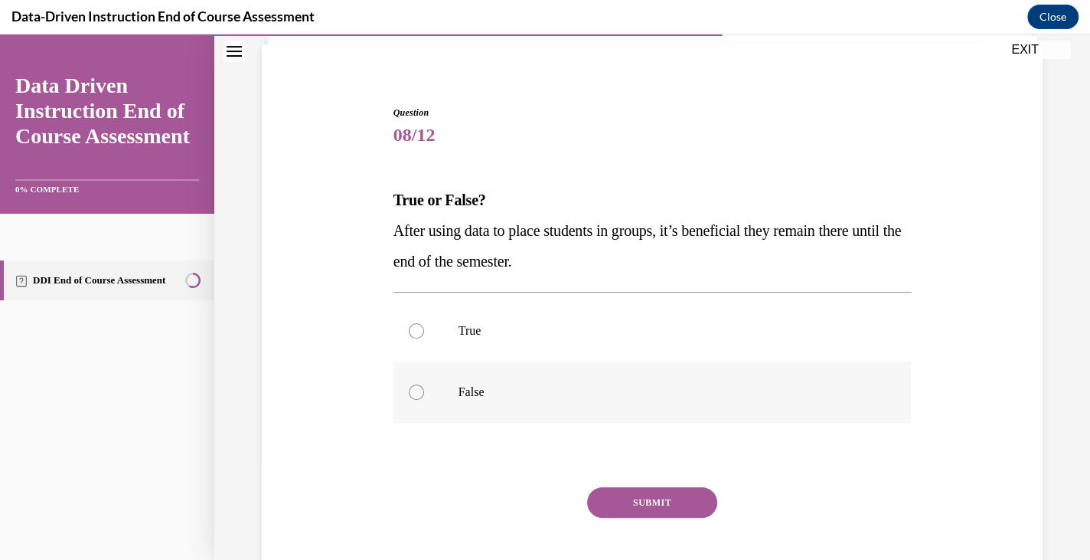
click at [525, 387] on p "False" at bounding box center [666, 391] width 415 height 15
click at [424, 387] on input "False" at bounding box center [416, 391] width 15 height 15
radio input "true"
click at [630, 489] on button "SUBMIT" at bounding box center [652, 502] width 130 height 31
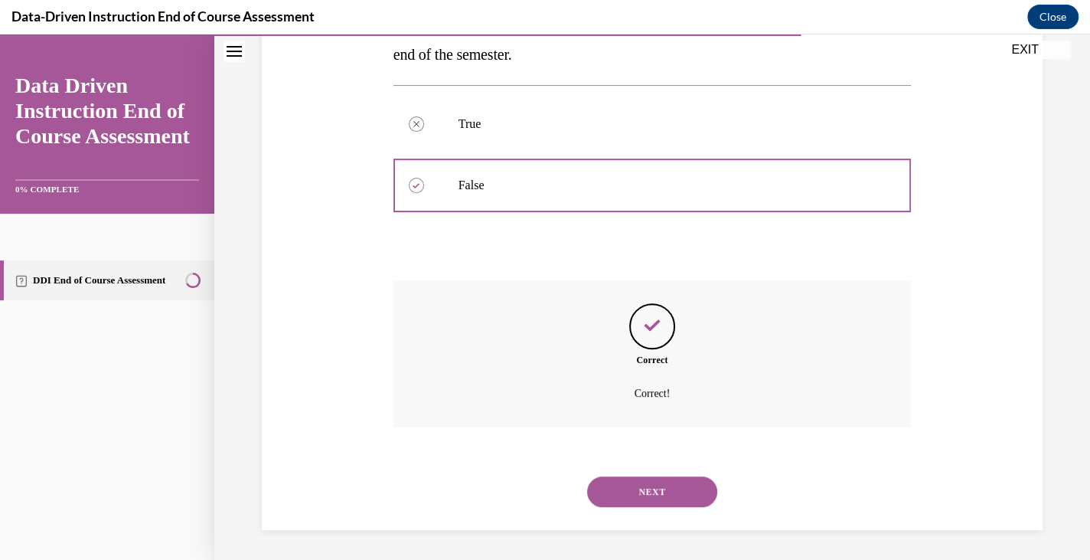
click at [605, 488] on button "NEXT" at bounding box center [652, 491] width 130 height 31
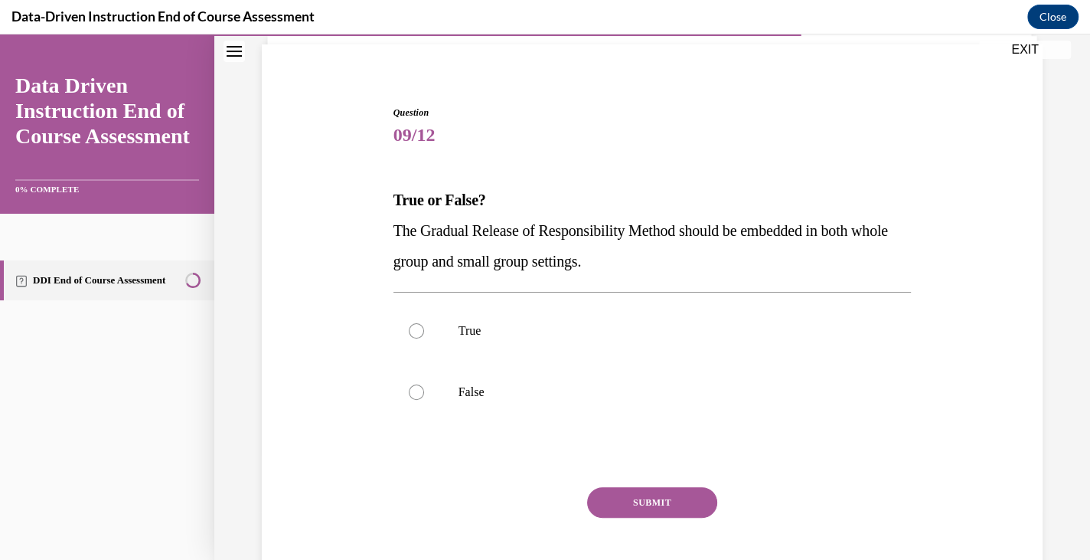
scroll to position [109, 0]
click at [521, 334] on p "True" at bounding box center [666, 329] width 415 height 15
click at [424, 334] on input "True" at bounding box center [416, 329] width 15 height 15
radio input "true"
click at [603, 489] on button "SUBMIT" at bounding box center [652, 500] width 130 height 31
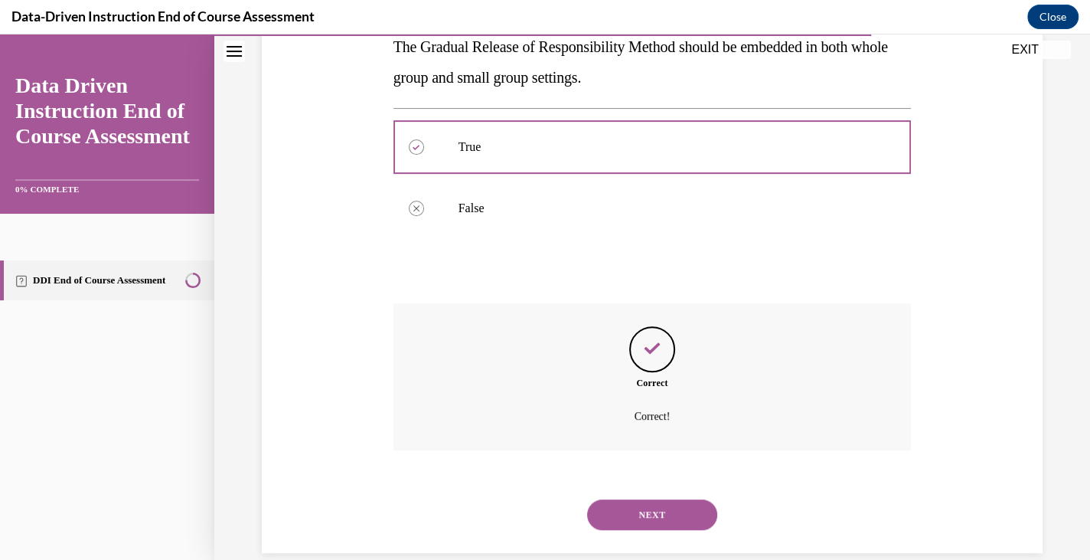
scroll to position [314, 0]
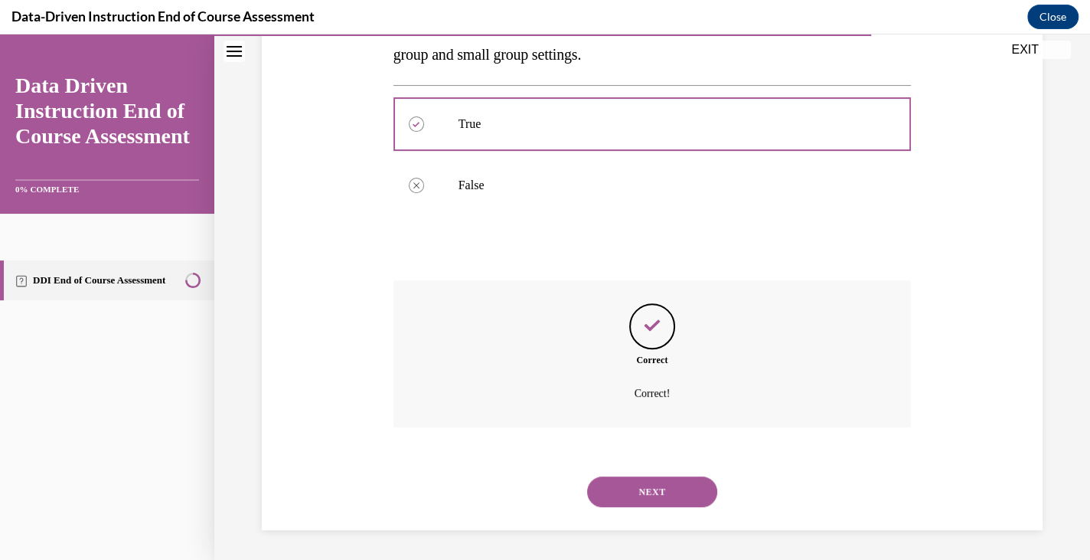
click at [626, 494] on button "NEXT" at bounding box center [652, 491] width 130 height 31
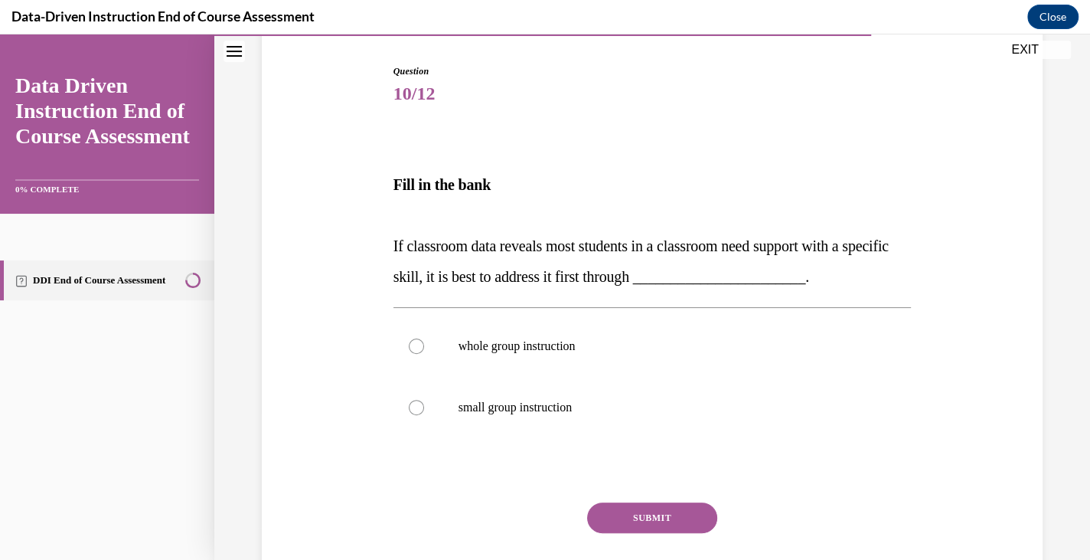
scroll to position [151, 0]
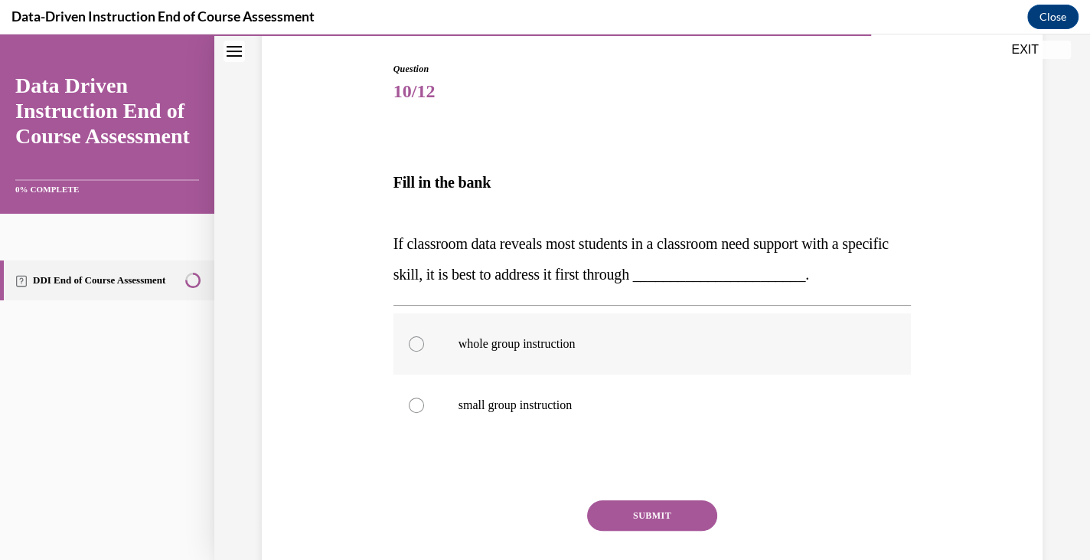
click at [569, 351] on label "whole group instruction" at bounding box center [653, 343] width 518 height 61
click at [424, 351] on input "whole group instruction" at bounding box center [416, 343] width 15 height 15
radio input "true"
click at [619, 508] on button "SUBMIT" at bounding box center [652, 515] width 130 height 31
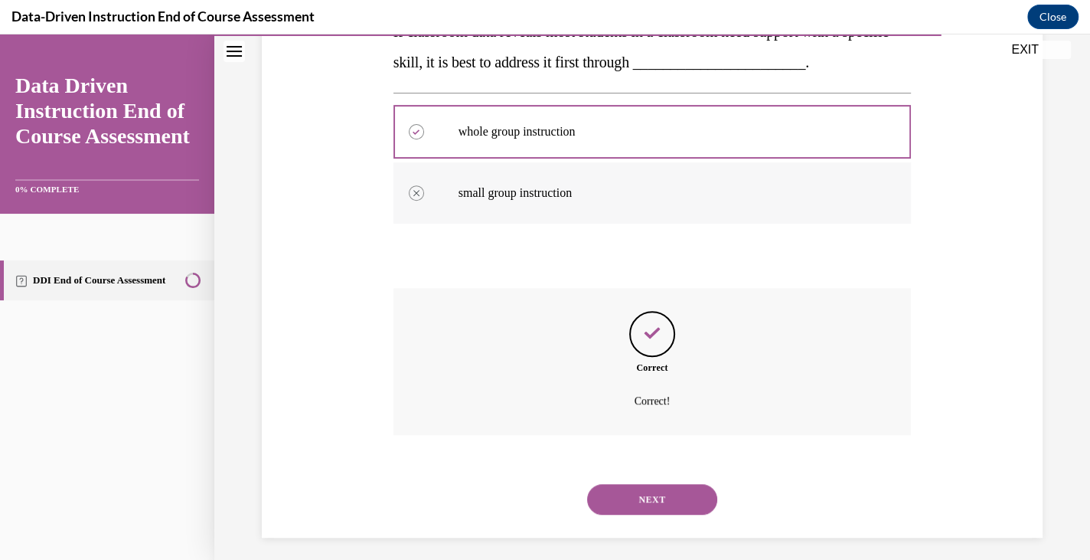
scroll to position [371, 0]
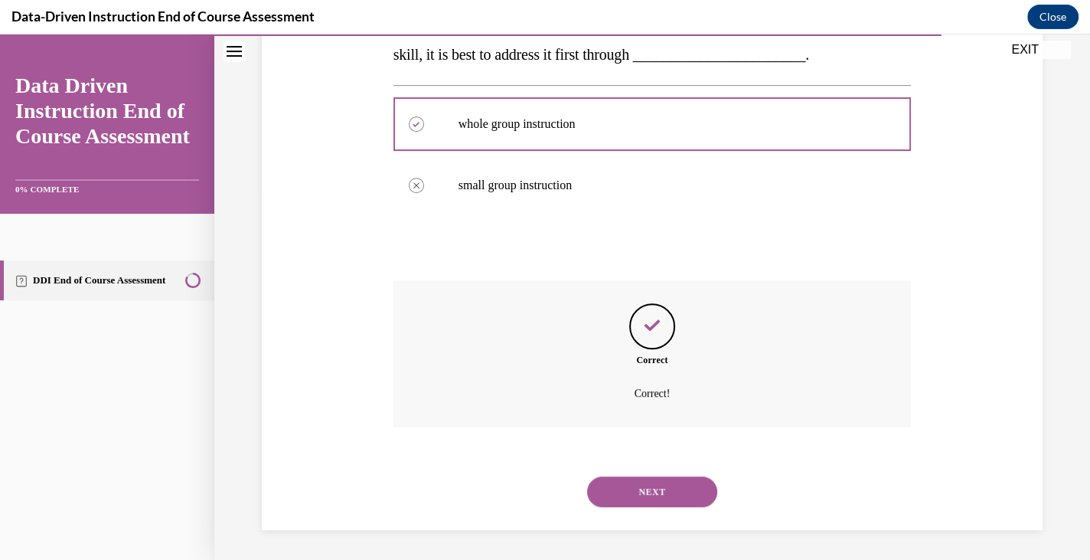
click at [610, 495] on button "NEXT" at bounding box center [652, 491] width 130 height 31
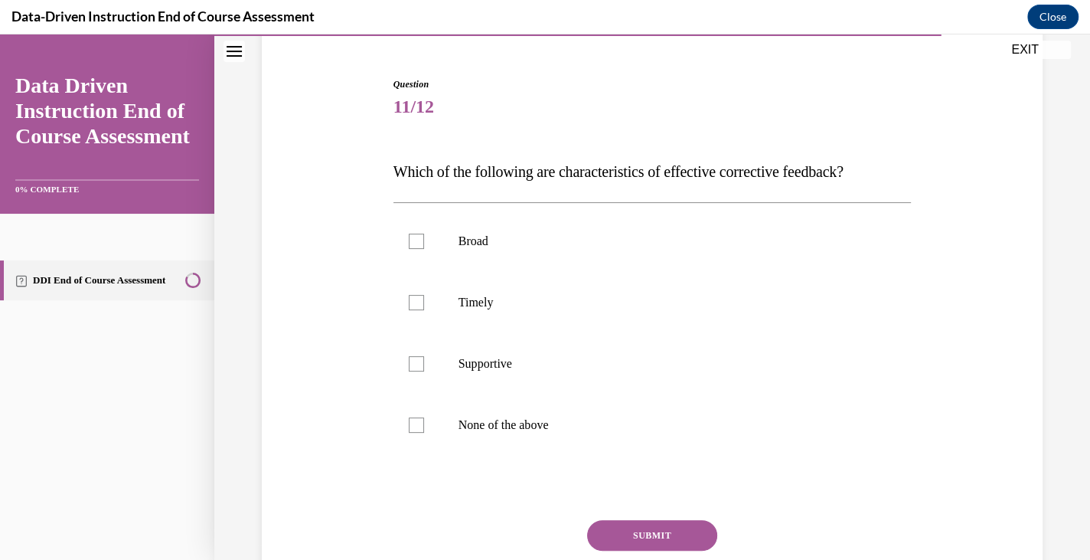
scroll to position [136, 0]
click at [513, 368] on p "Supportive" at bounding box center [666, 362] width 415 height 15
click at [424, 368] on input "Supportive" at bounding box center [416, 362] width 15 height 15
checkbox input "true"
click at [451, 304] on label "Timely" at bounding box center [653, 301] width 518 height 61
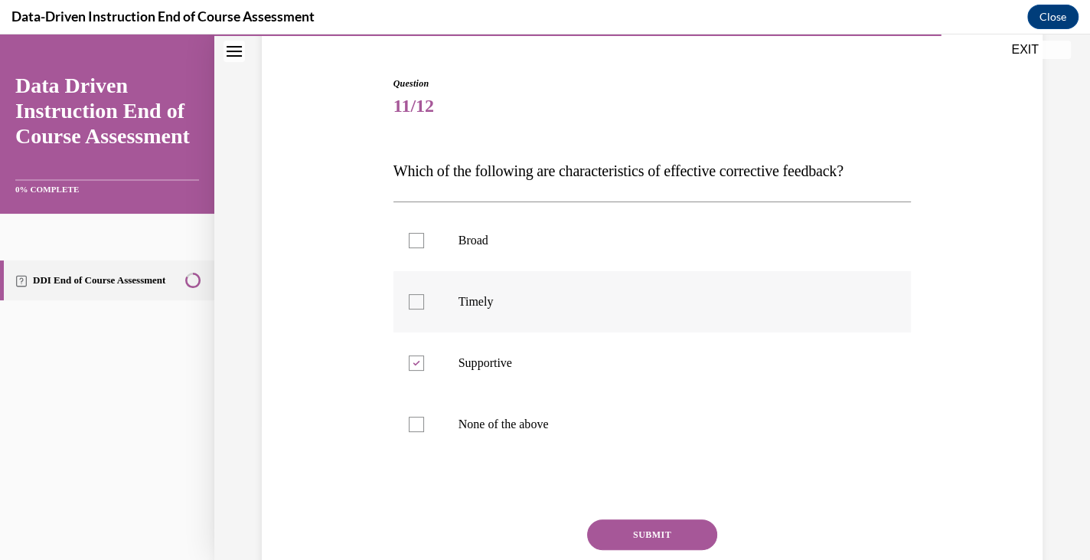
click at [424, 304] on input "Timely" at bounding box center [416, 301] width 15 height 15
checkbox input "true"
click at [641, 534] on button "SUBMIT" at bounding box center [652, 534] width 130 height 31
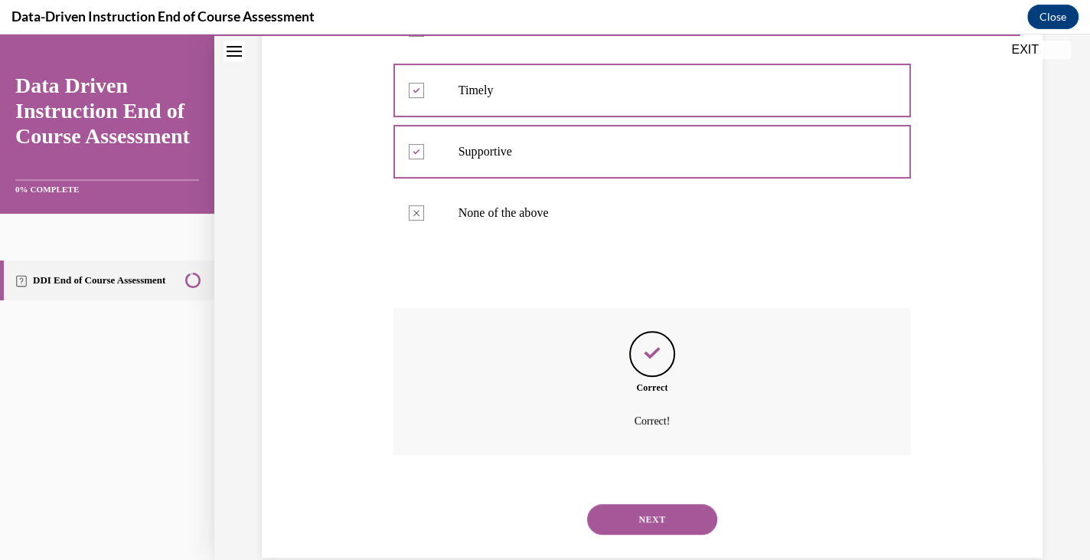
click at [604, 517] on button "NEXT" at bounding box center [652, 519] width 130 height 31
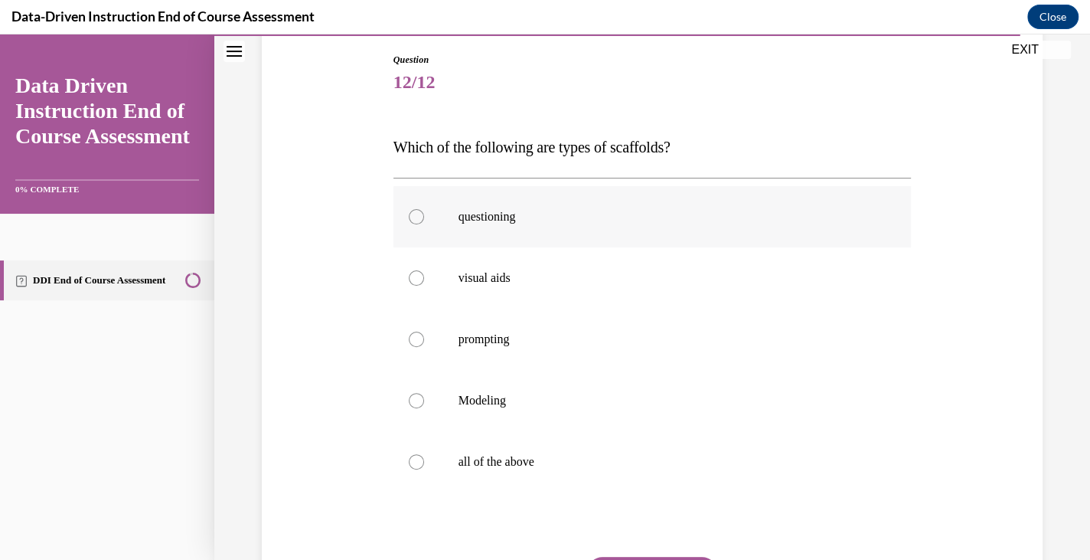
scroll to position [172, 0]
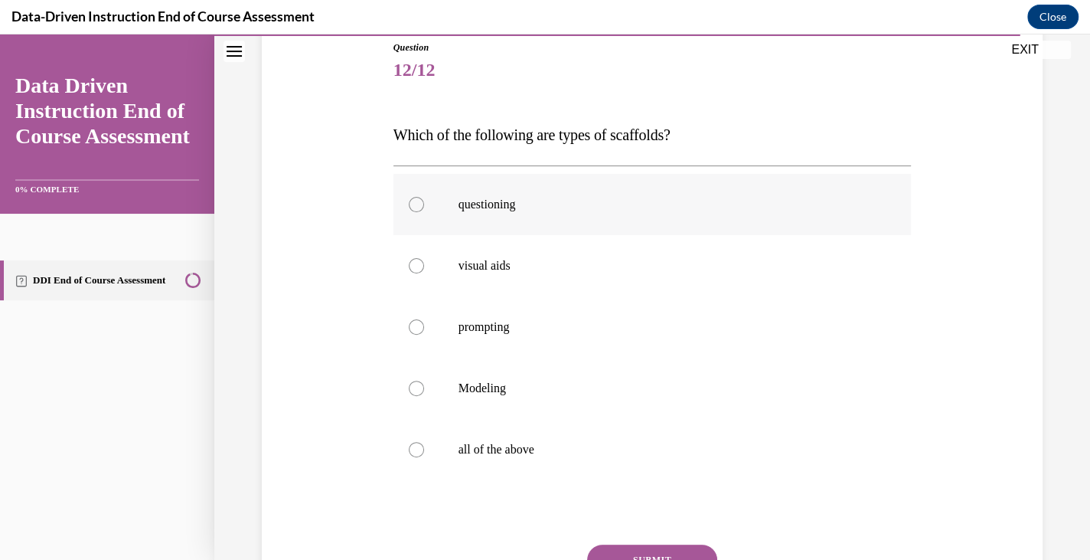
click at [523, 206] on p "questioning" at bounding box center [666, 204] width 415 height 15
click at [424, 206] on input "questioning" at bounding box center [416, 204] width 15 height 15
radio input "true"
click at [531, 286] on label "visual aids" at bounding box center [653, 265] width 518 height 61
click at [424, 273] on input "visual aids" at bounding box center [416, 265] width 15 height 15
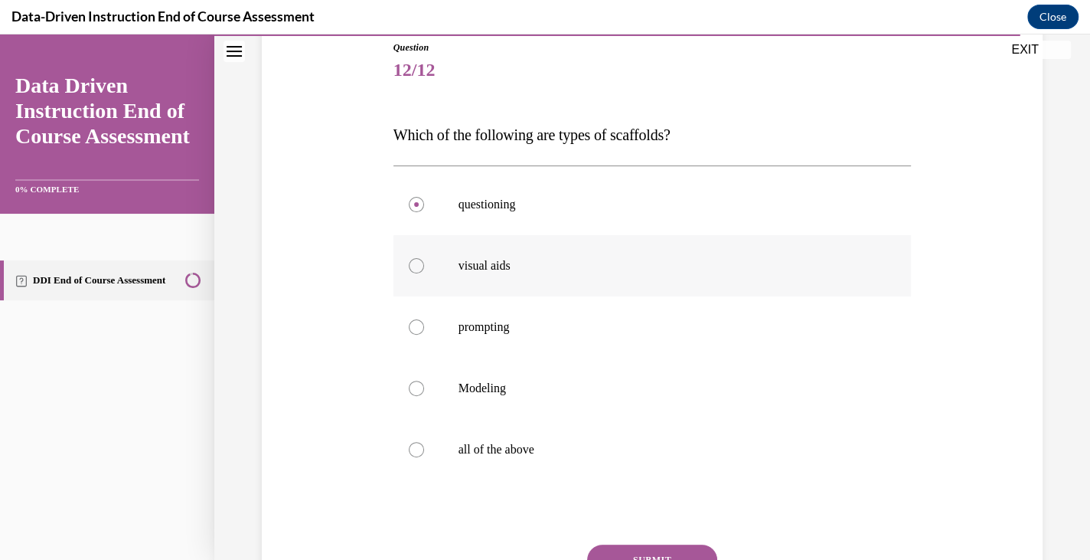
radio input "true"
click at [509, 437] on label "all of the above" at bounding box center [653, 449] width 518 height 61
click at [424, 442] on input "all of the above" at bounding box center [416, 449] width 15 height 15
radio input "true"
click at [612, 553] on button "SUBMIT" at bounding box center [652, 559] width 130 height 31
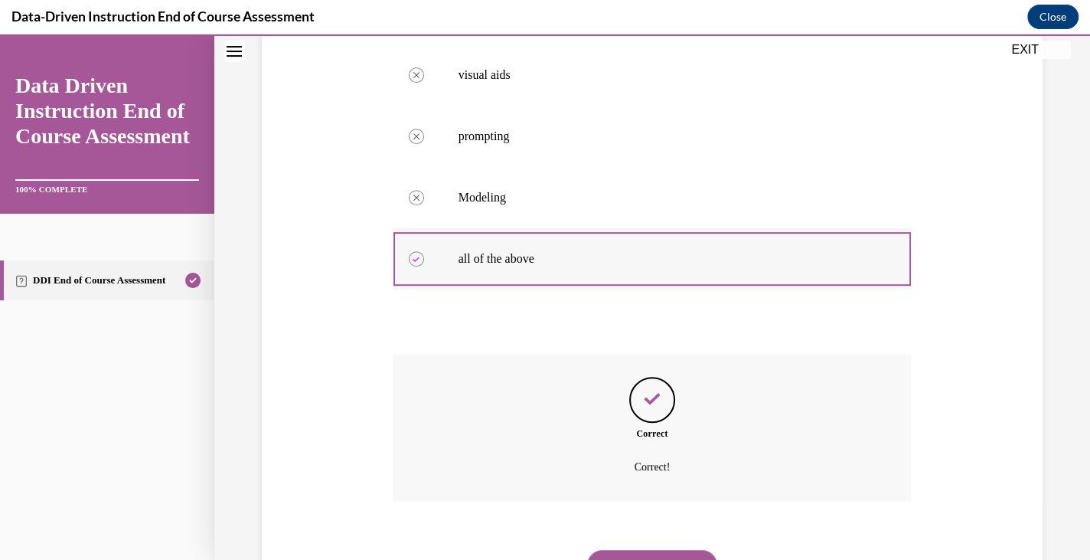
scroll to position [365, 0]
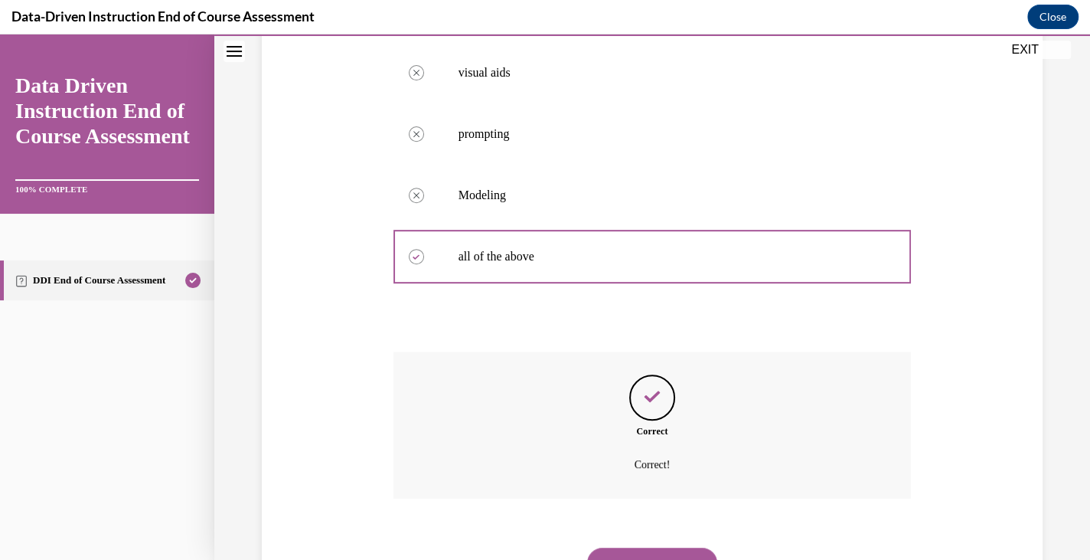
click at [633, 551] on button "NEXT" at bounding box center [652, 562] width 130 height 31
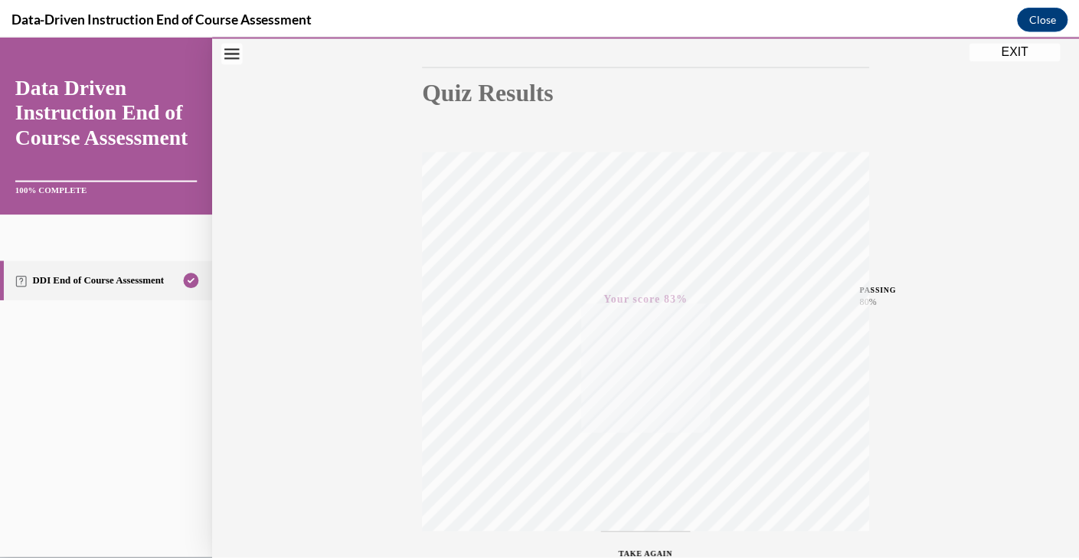
scroll to position [259, 0]
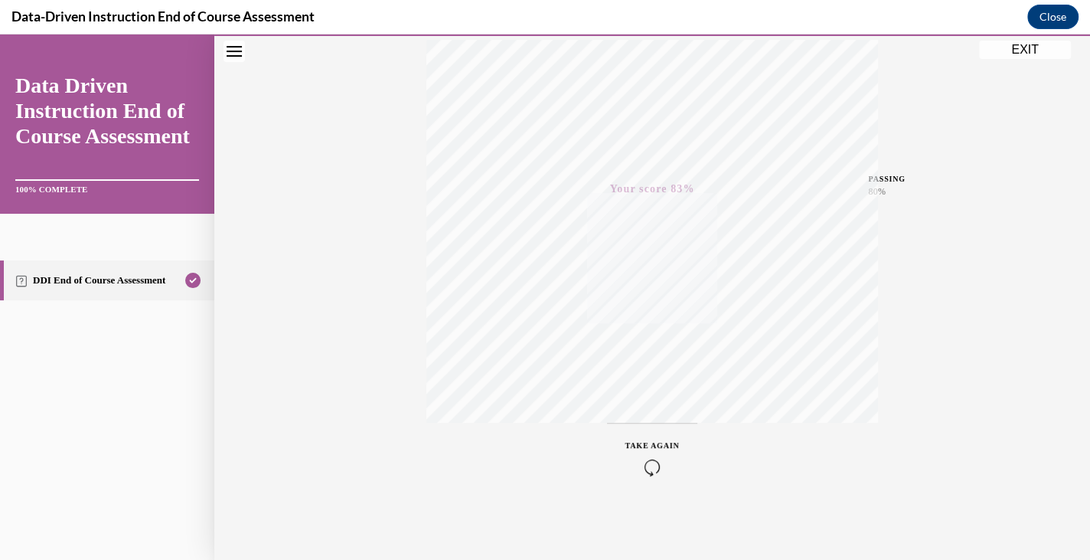
click at [1017, 47] on button "EXIT" at bounding box center [1025, 50] width 92 height 18
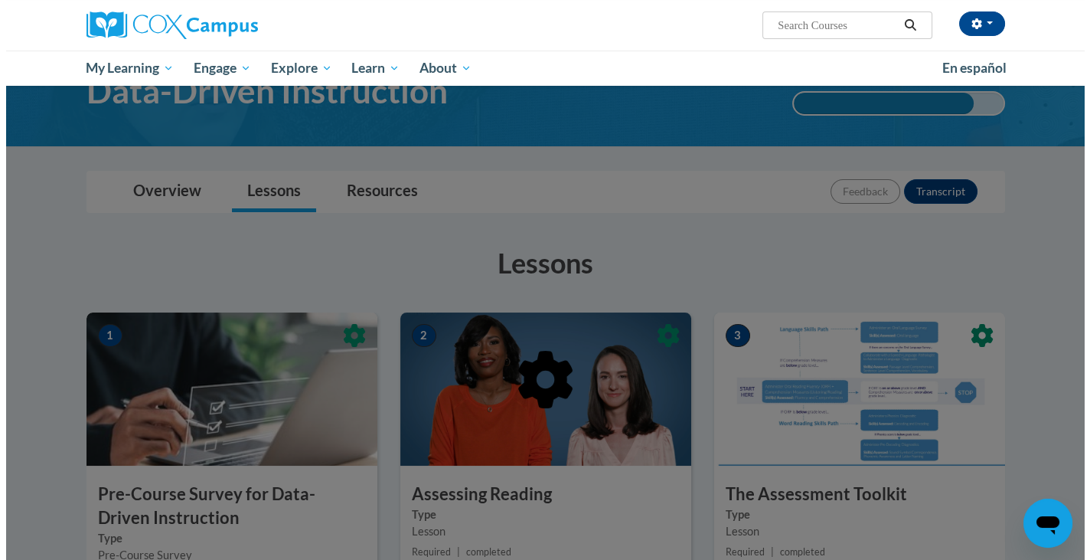
scroll to position [0, 0]
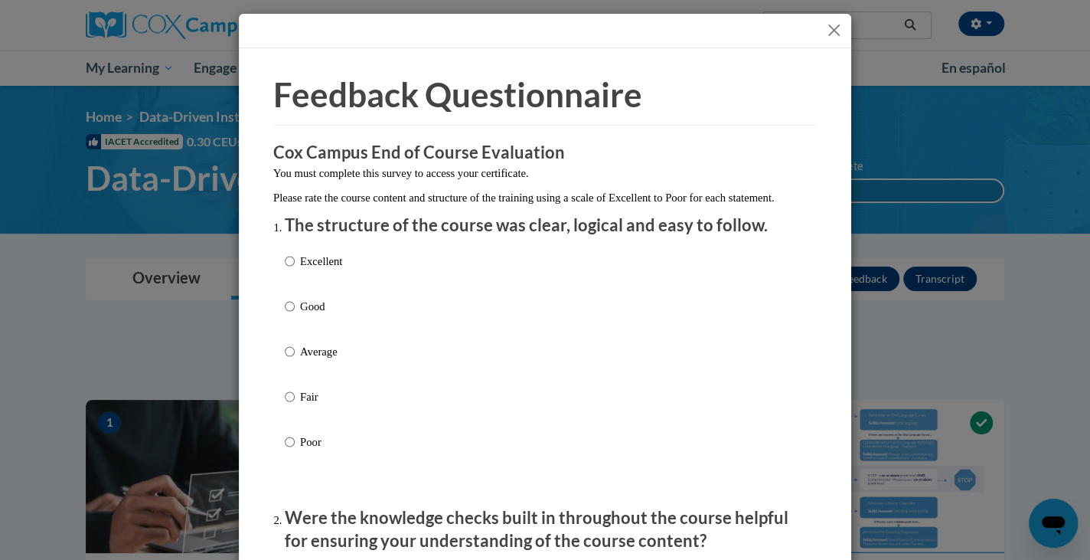
click at [289, 319] on label "Good" at bounding box center [313, 318] width 57 height 41
click at [289, 315] on input "Good" at bounding box center [290, 306] width 10 height 17
radio input "true"
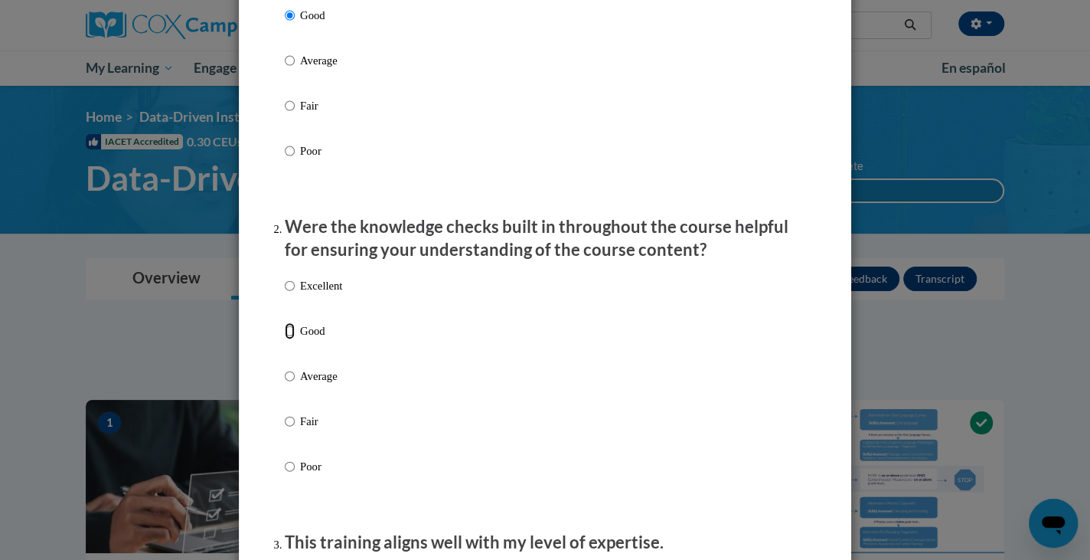
click at [286, 339] on input "Good" at bounding box center [290, 330] width 10 height 17
radio input "true"
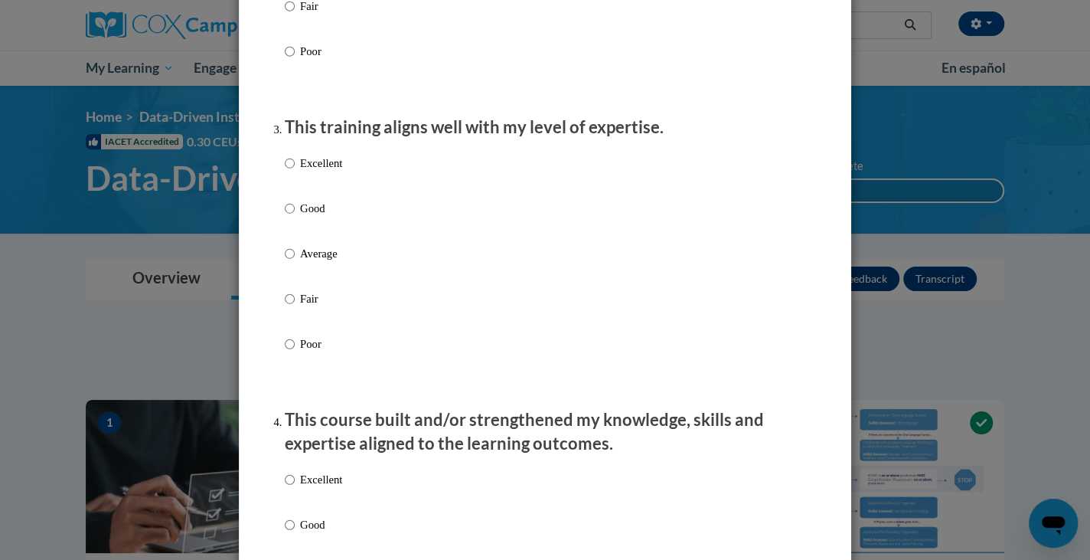
scroll to position [715, 0]
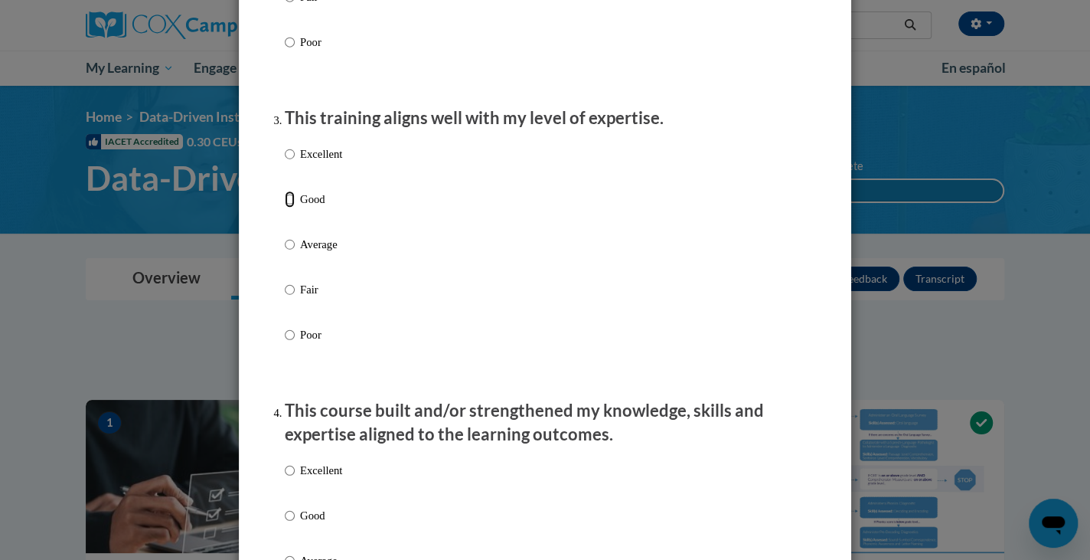
click at [285, 207] on input "Good" at bounding box center [290, 199] width 10 height 17
radio input "true"
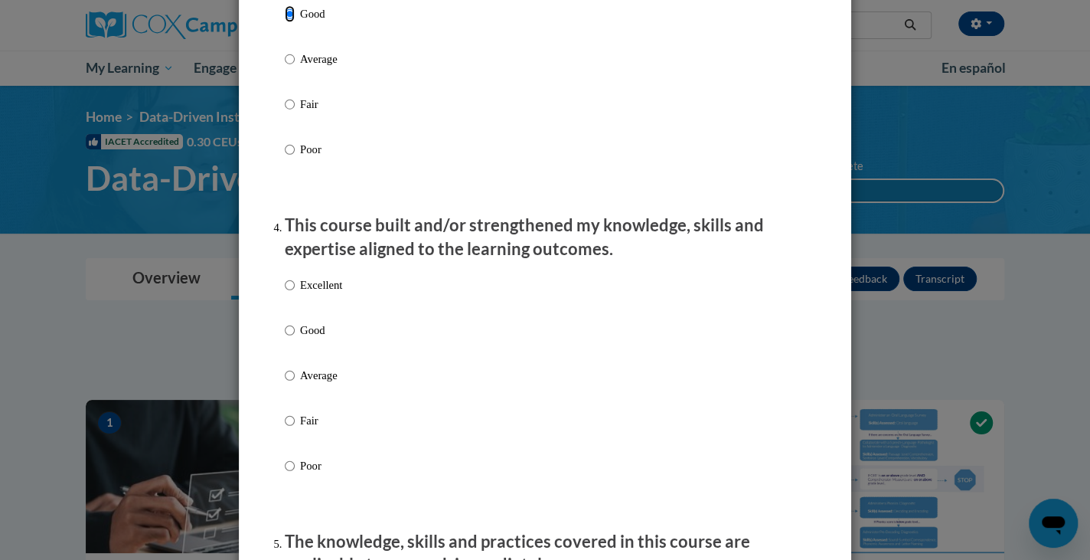
scroll to position [901, 0]
click at [291, 338] on label "Good" at bounding box center [313, 341] width 57 height 41
click at [291, 338] on input "Good" at bounding box center [290, 329] width 10 height 17
radio input "true"
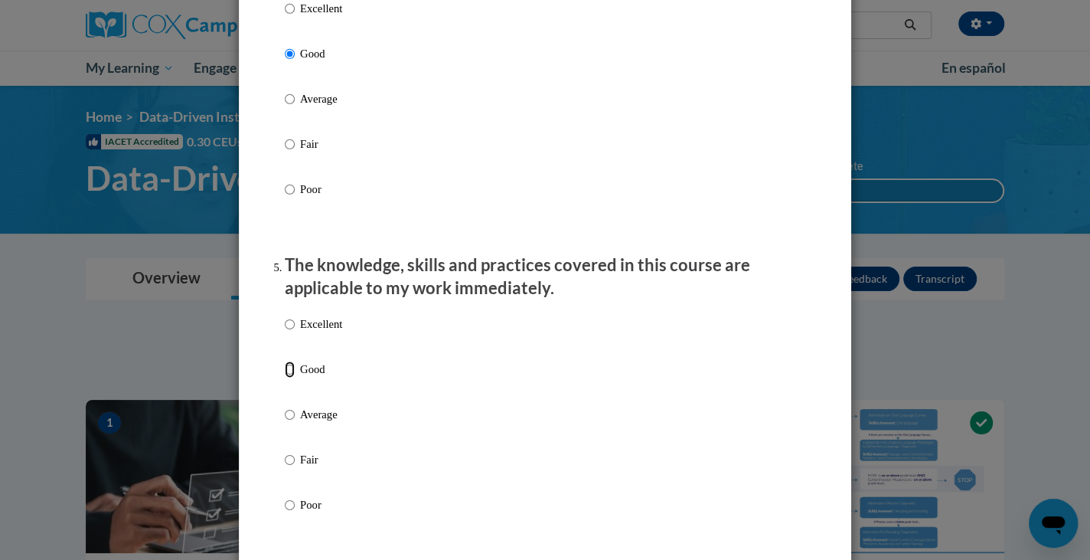
click at [289, 377] on input "Good" at bounding box center [290, 369] width 10 height 17
radio input "true"
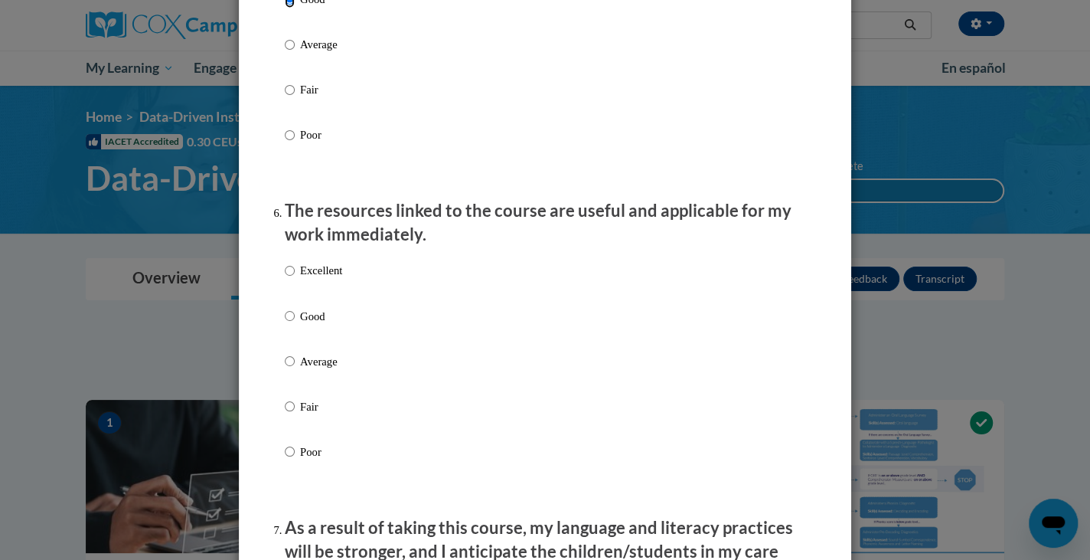
scroll to position [1561, 0]
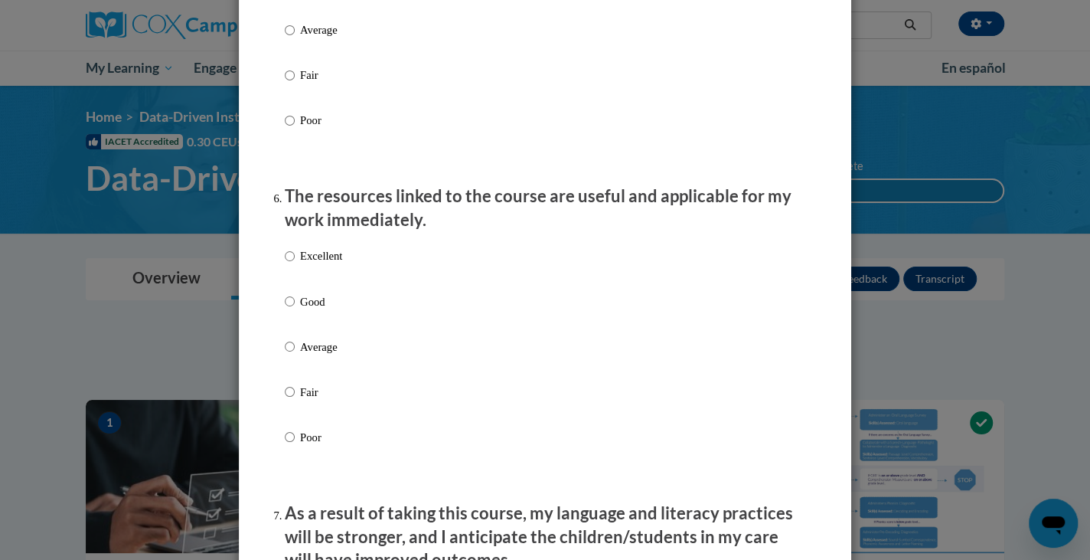
click at [301, 306] on div "Excellent Good Average Fair Poor" at bounding box center [313, 358] width 57 height 237
click at [286, 309] on input "Good" at bounding box center [290, 301] width 10 height 17
radio input "true"
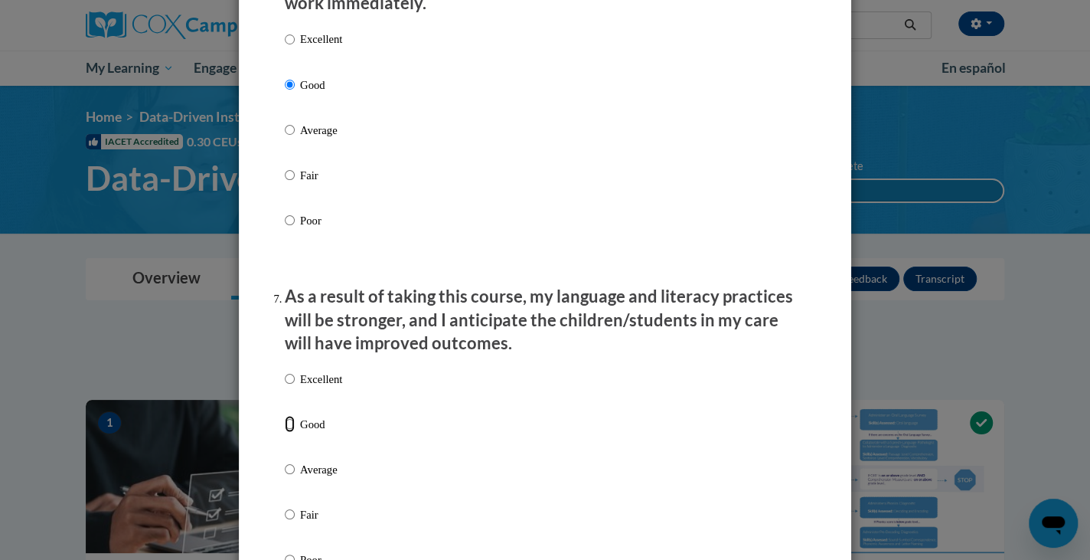
click at [285, 432] on input "Good" at bounding box center [290, 423] width 10 height 17
radio input "true"
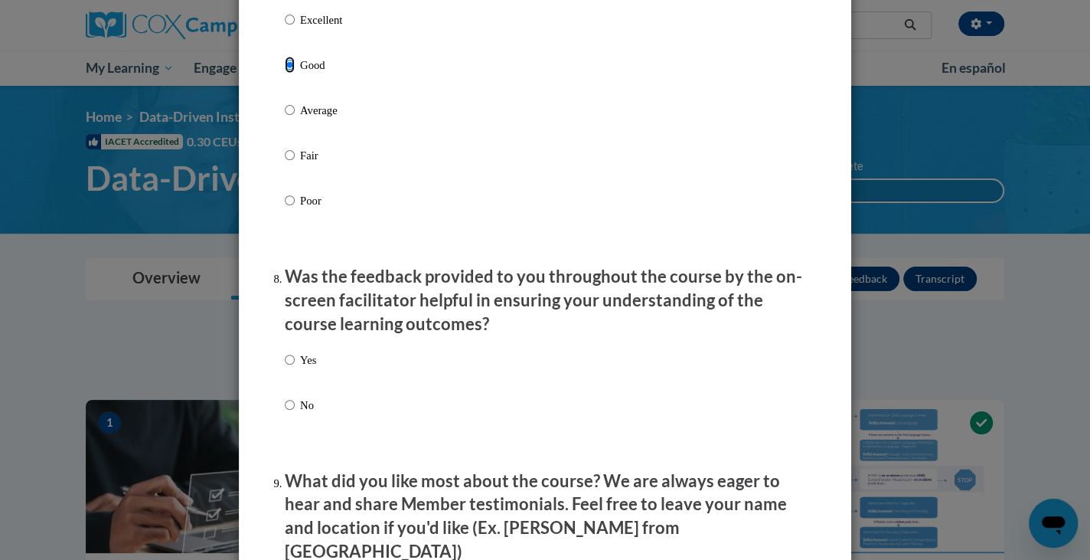
scroll to position [2142, 0]
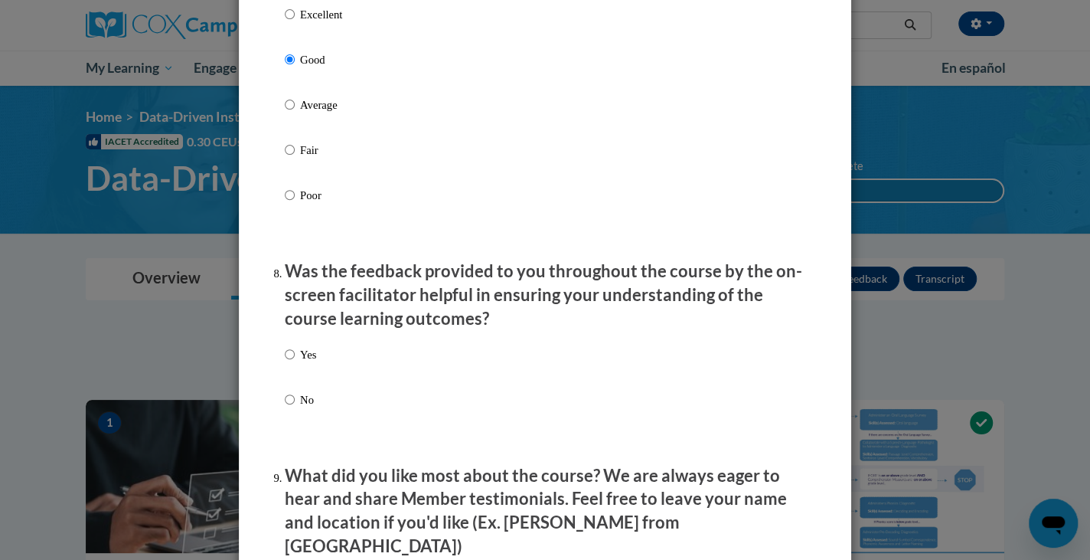
click at [291, 368] on label "Yes" at bounding box center [300, 366] width 31 height 41
click at [291, 363] on input "Yes" at bounding box center [290, 354] width 10 height 17
radio input "true"
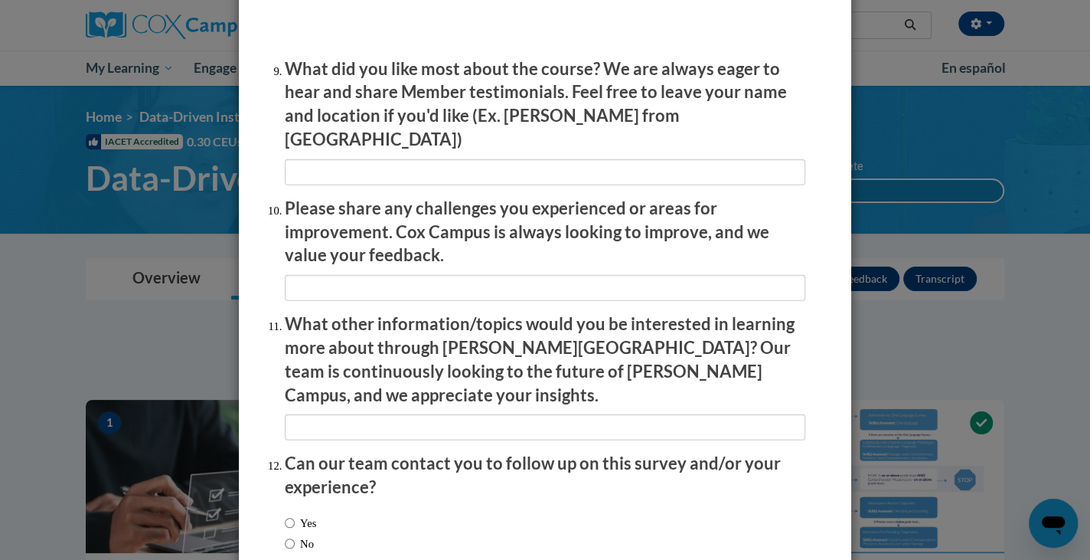
scroll to position [2601, 0]
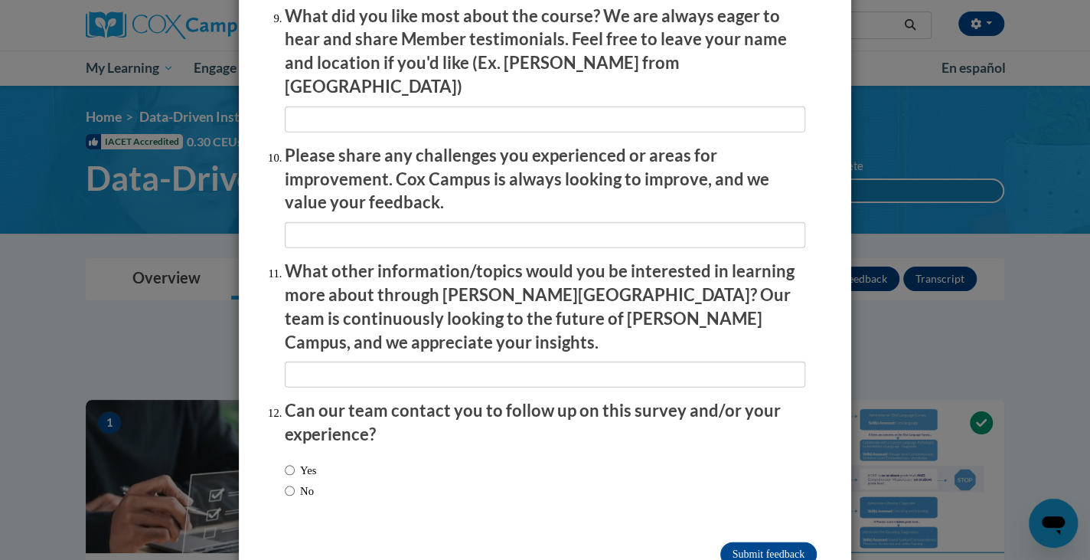
click at [314, 462] on label "Yes" at bounding box center [300, 470] width 31 height 17
click at [295, 462] on input "Yes" at bounding box center [290, 470] width 10 height 17
radio input "true"
click at [306, 482] on label "No" at bounding box center [299, 490] width 29 height 17
click at [295, 482] on input "No" at bounding box center [290, 490] width 10 height 17
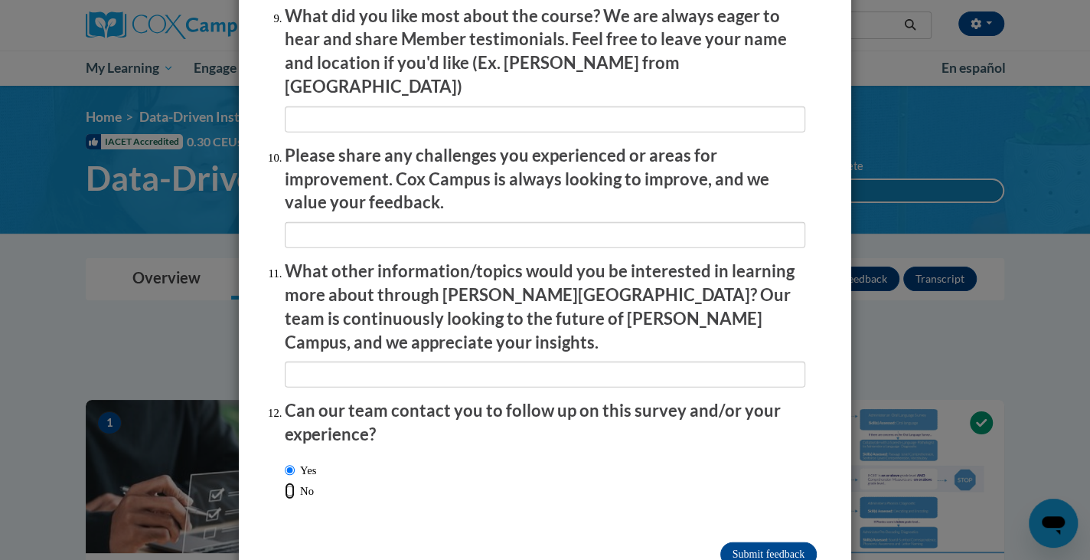
radio input "true"
click at [753, 542] on input "Submit feedback" at bounding box center [769, 554] width 96 height 25
